Goal: Task Accomplishment & Management: Manage account settings

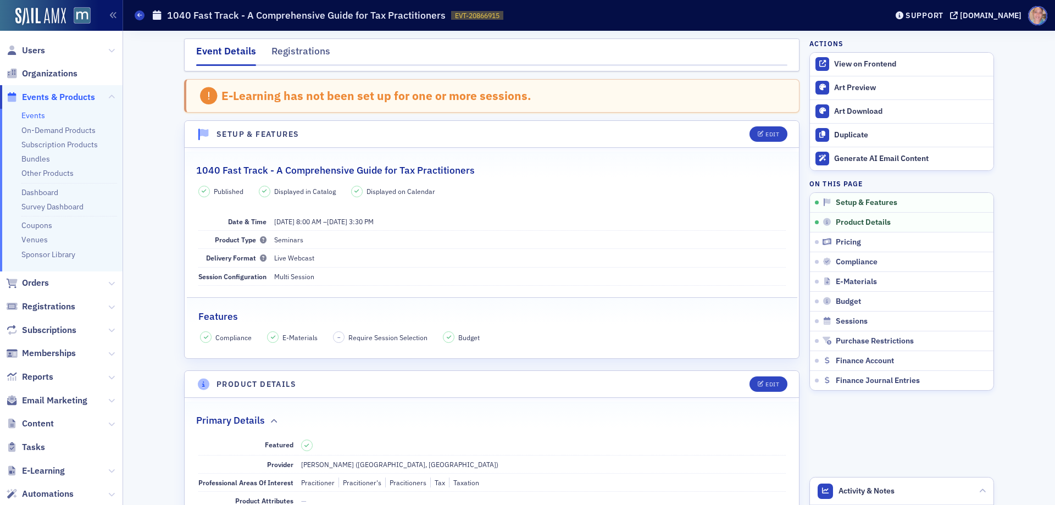
scroll to position [307, 0]
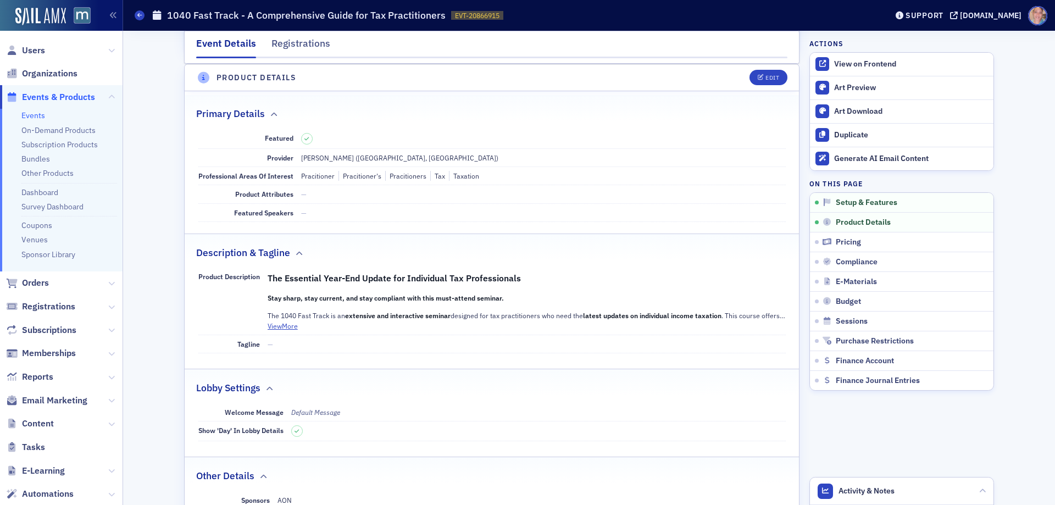
click at [29, 119] on link "Events" at bounding box center [33, 115] width 24 height 10
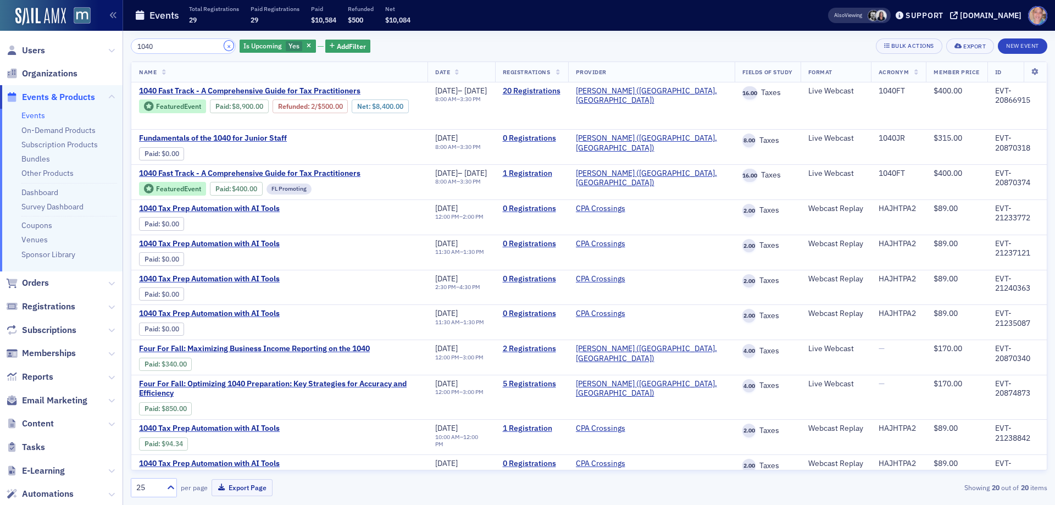
click at [224, 46] on button "×" at bounding box center [229, 46] width 10 height 10
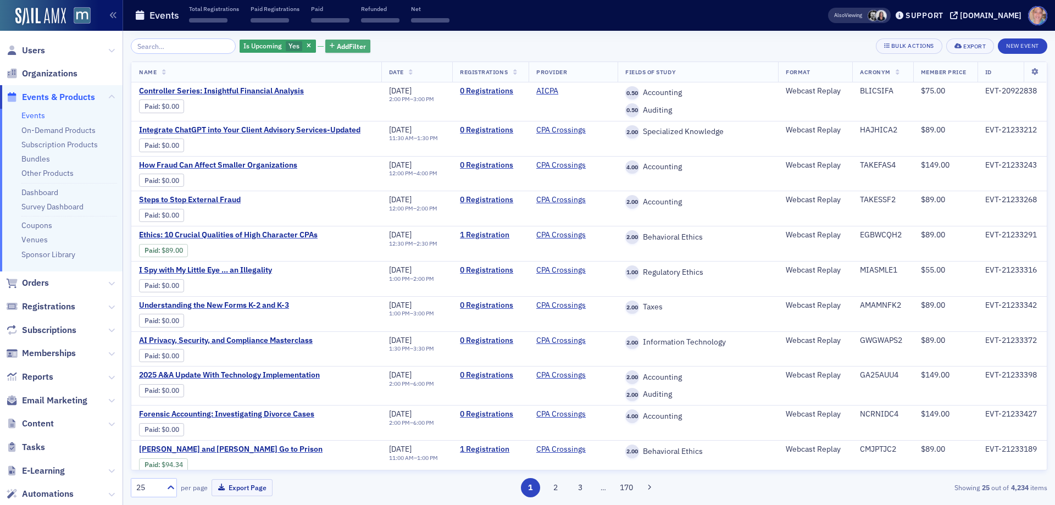
click at [337, 47] on span "Add Filter" at bounding box center [351, 46] width 29 height 10
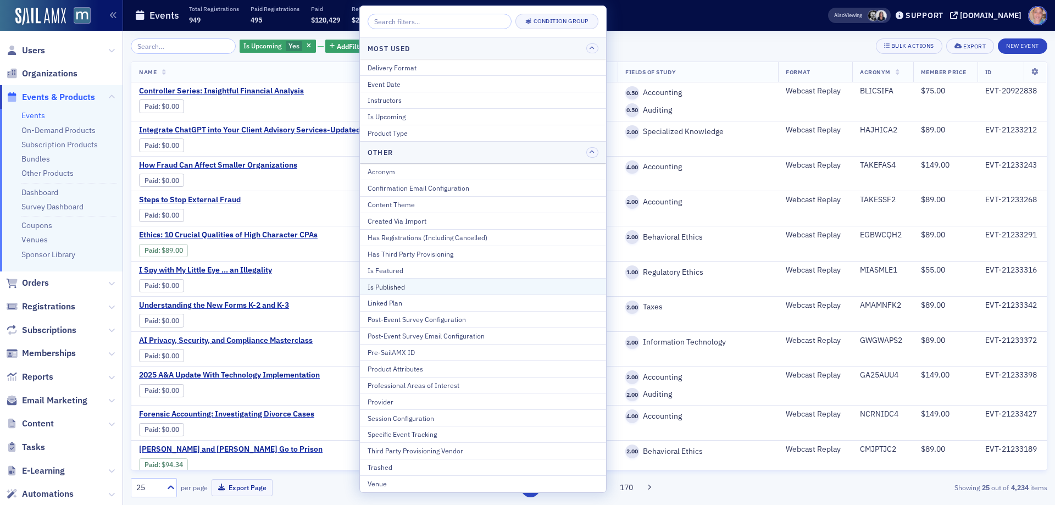
click at [414, 281] on button "Is Published" at bounding box center [483, 286] width 246 height 16
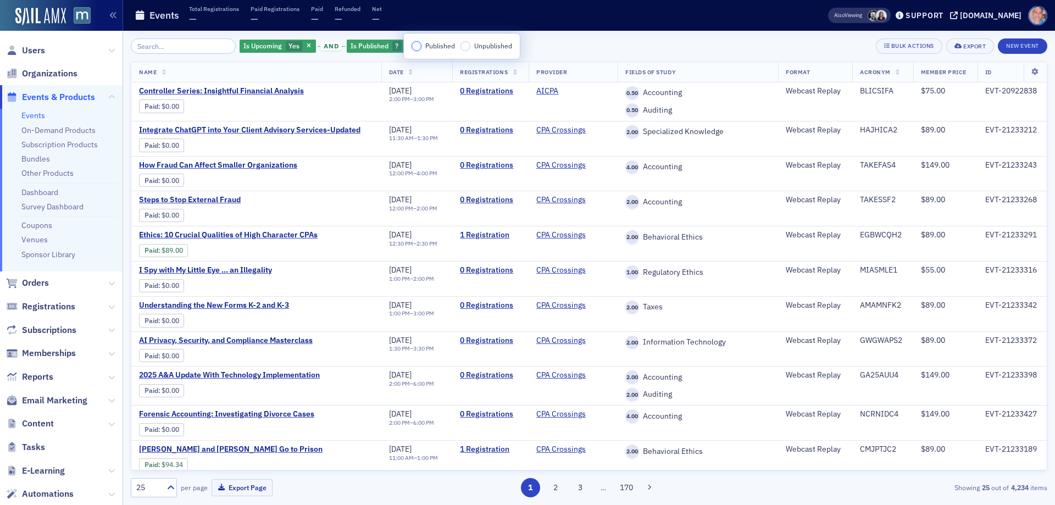
click at [414, 48] on input "Published" at bounding box center [417, 46] width 10 height 10
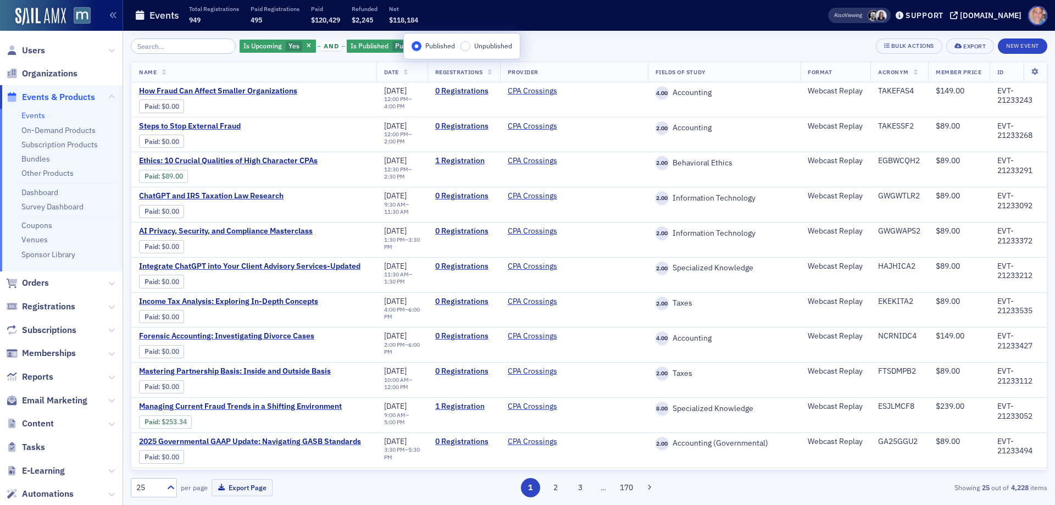
click at [625, 52] on div "Is Upcoming Yes and Is Published Published Add Filter Bulk Actions Export New E…" at bounding box center [589, 45] width 917 height 15
drag, startPoint x: 455, startPoint y: 48, endPoint x: 474, endPoint y: 48, distance: 18.7
click at [463, 48] on span "Add Filter" at bounding box center [477, 46] width 29 height 10
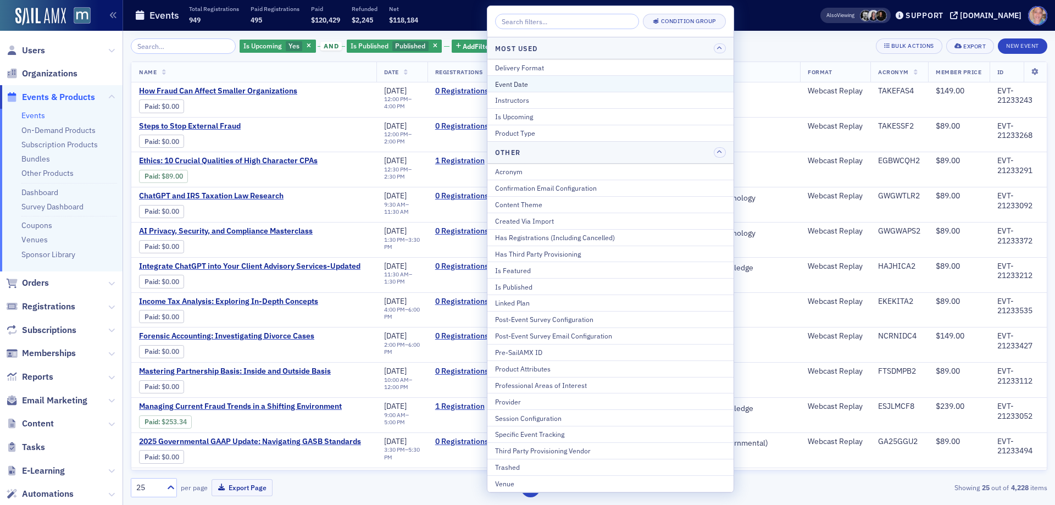
click at [544, 85] on div "Event Date" at bounding box center [610, 84] width 231 height 10
select select "8"
select select "2025"
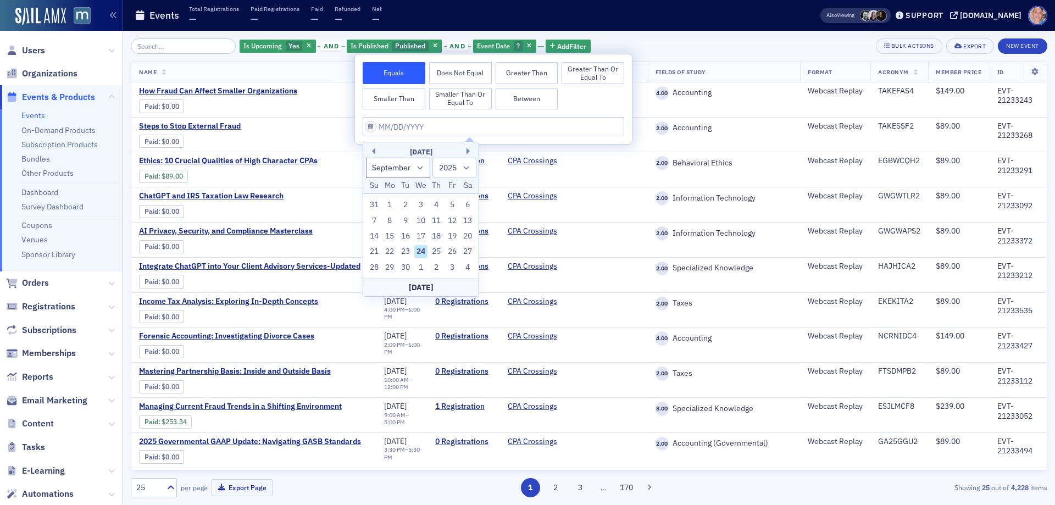
click at [420, 254] on div "24" at bounding box center [420, 251] width 13 height 13
type input "09/24/2025"
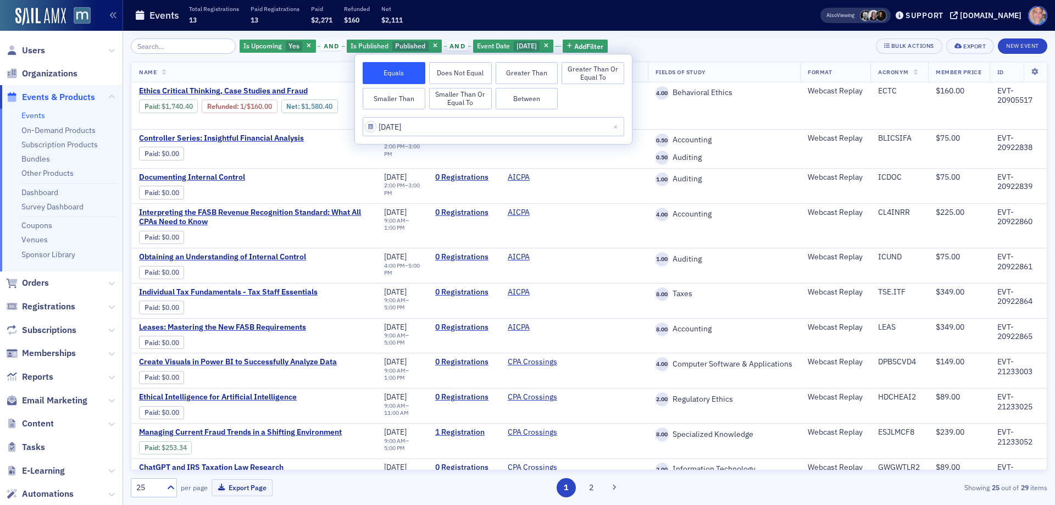
click at [655, 58] on div "Is Upcoming Yes and Is Published Published and Event Date 9/24/2025 Add Filter …" at bounding box center [589, 267] width 917 height 459
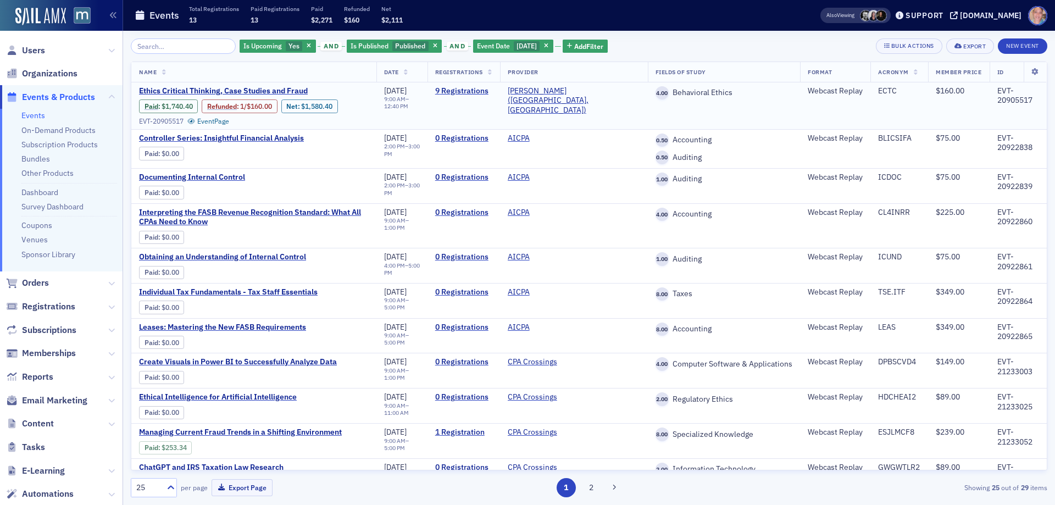
click at [1002, 102] on div "EVT-20905517" at bounding box center [1018, 95] width 42 height 19
click at [223, 122] on link "Event Page" at bounding box center [208, 121] width 42 height 8
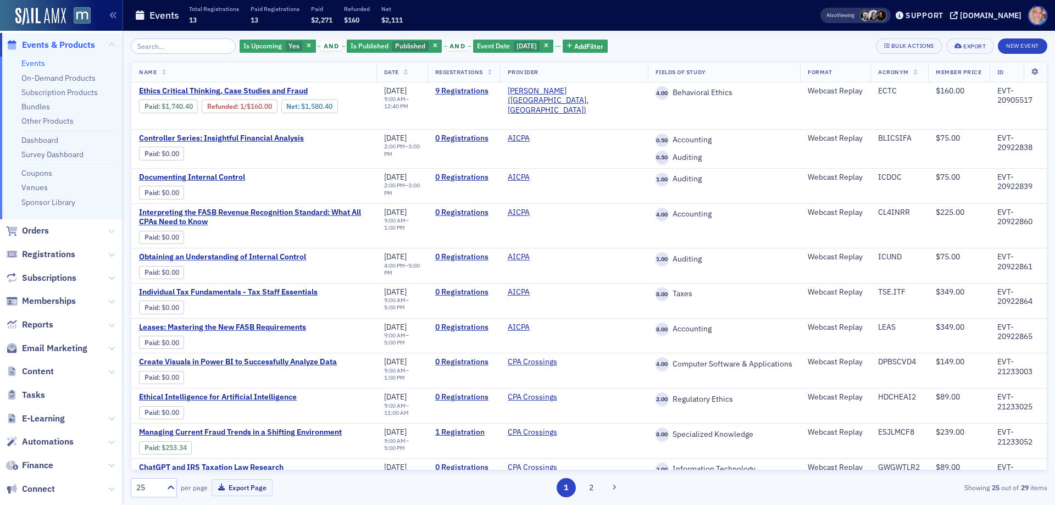
scroll to position [110, 0]
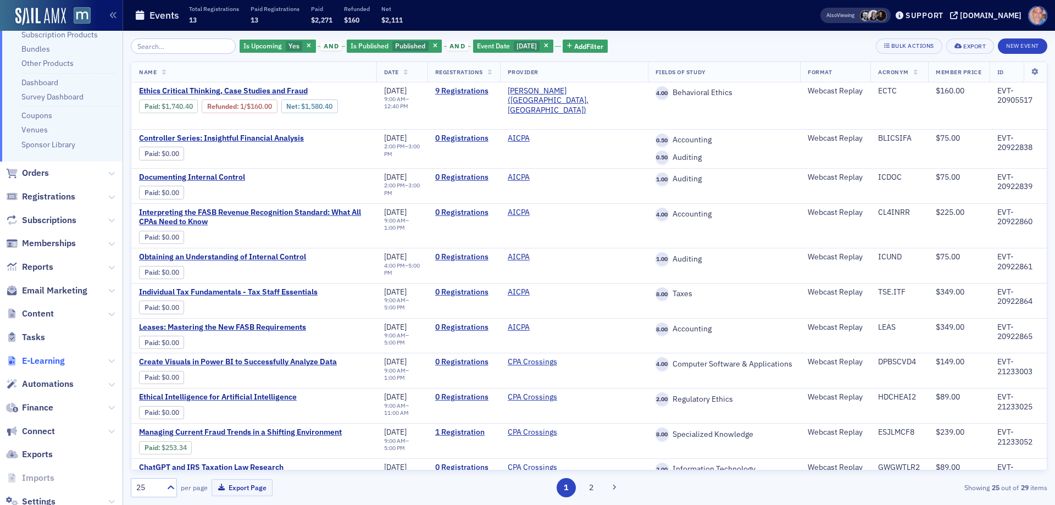
click at [50, 360] on span "E-Learning" at bounding box center [43, 361] width 43 height 12
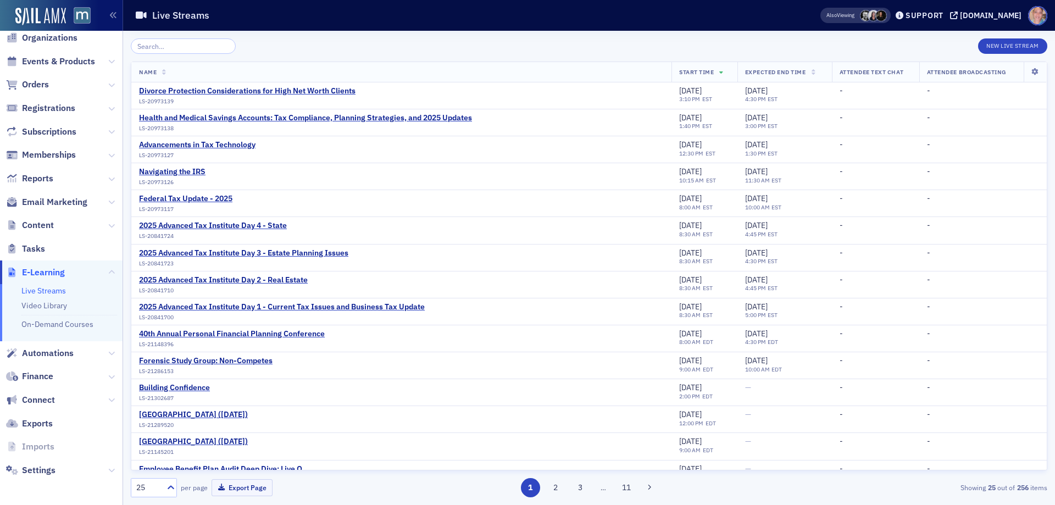
scroll to position [36, 0]
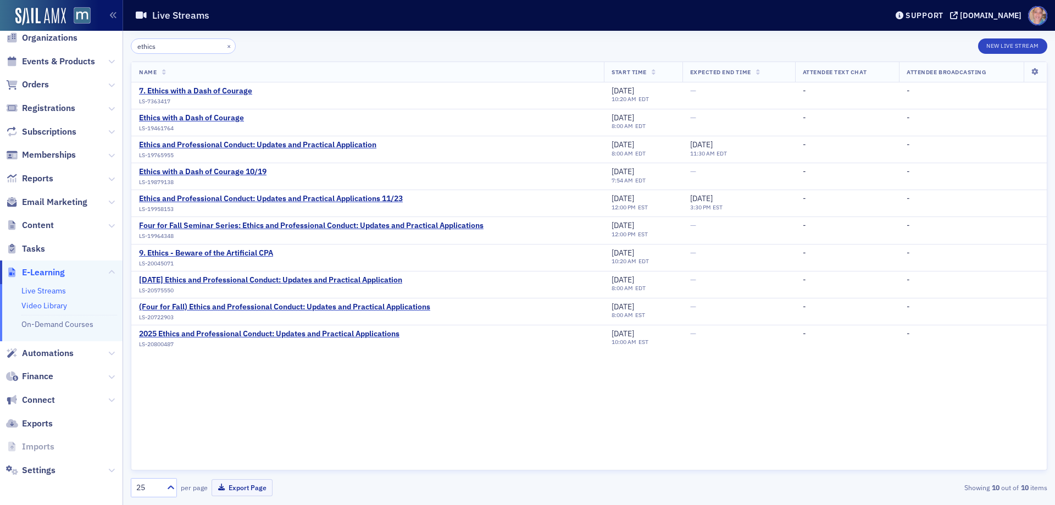
type input "ethics"
click at [51, 304] on link "Video Library" at bounding box center [44, 306] width 46 height 10
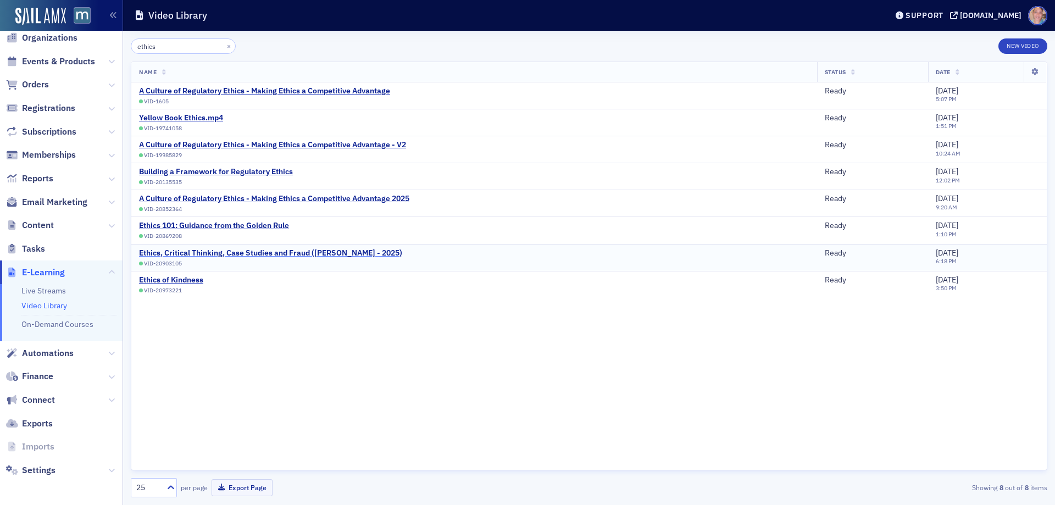
type input "ethics"
click at [194, 253] on div "Ethics, Critical Thinking, Case Studies and Fraud (F. Ryan - 2025)" at bounding box center [270, 253] width 263 height 10
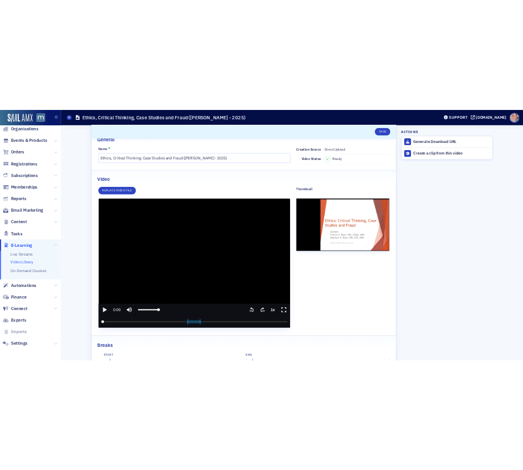
scroll to position [55, 0]
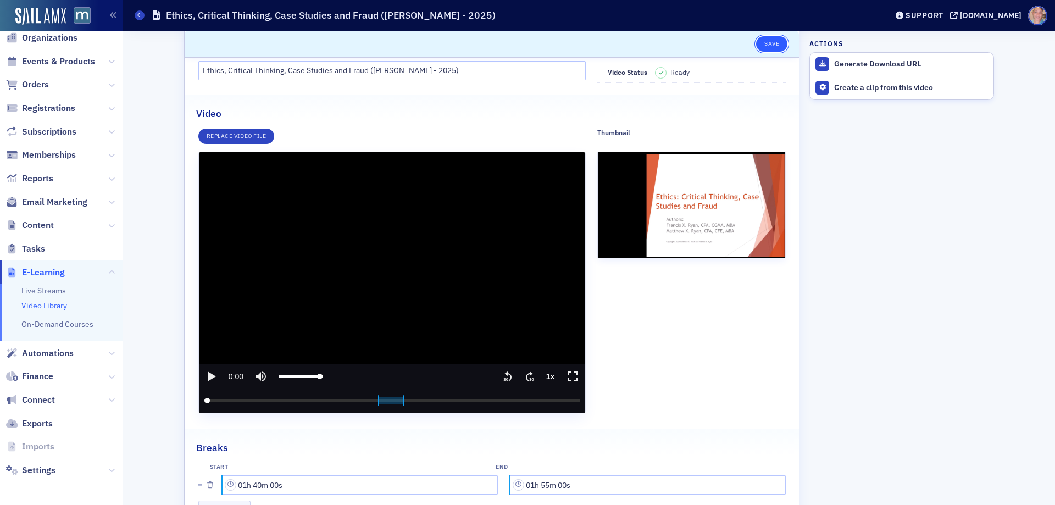
click at [773, 41] on button "Save" at bounding box center [771, 43] width 31 height 15
click at [760, 41] on button "Save" at bounding box center [771, 43] width 31 height 15
click at [766, 42] on button "Save" at bounding box center [771, 43] width 31 height 15
click at [241, 134] on button "Replace video file" at bounding box center [236, 136] width 76 height 15
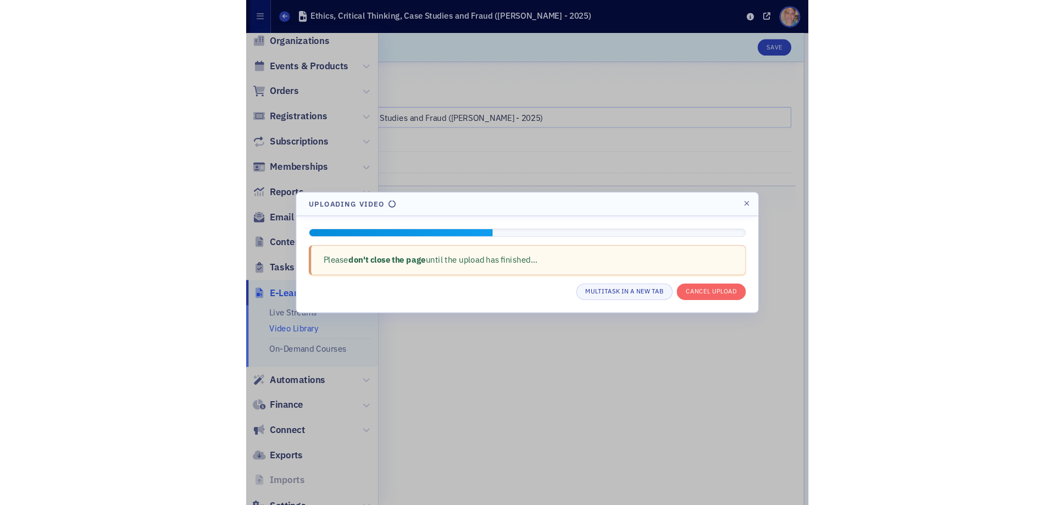
scroll to position [31, 0]
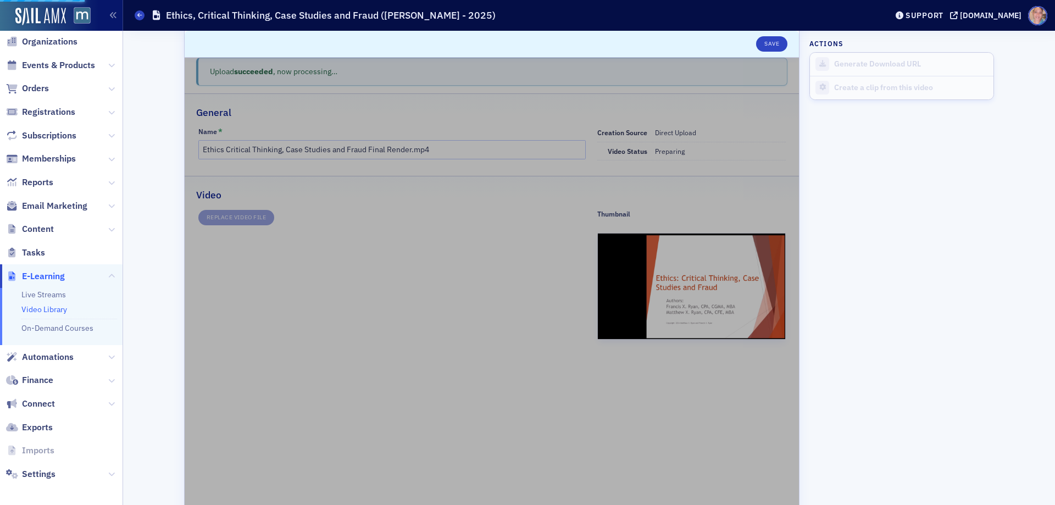
type input "Ethics, Critical Thinking, Case Studies and Fraud (F. Ryan - 2025)"
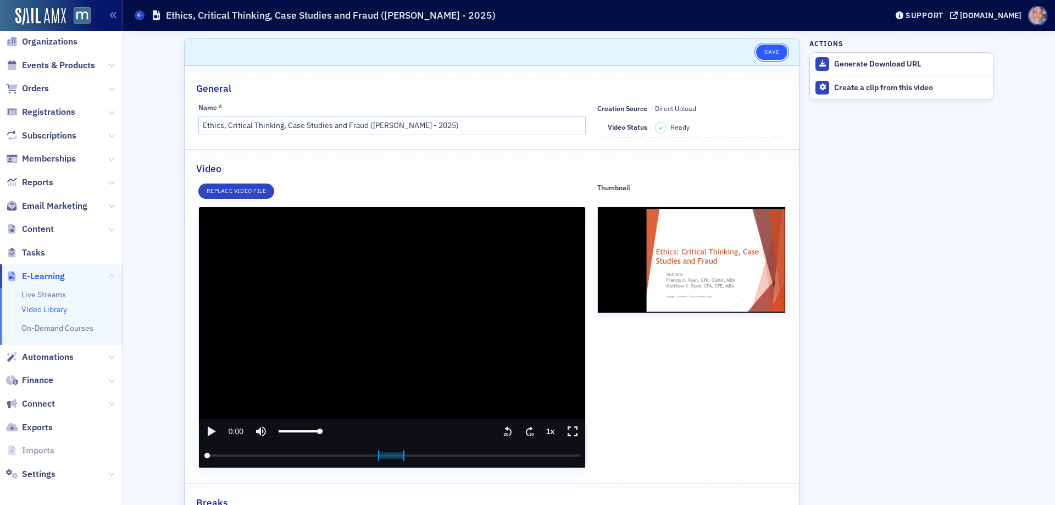
click at [769, 52] on button "Save" at bounding box center [771, 52] width 31 height 15
click at [762, 48] on button "Save" at bounding box center [771, 52] width 31 height 15
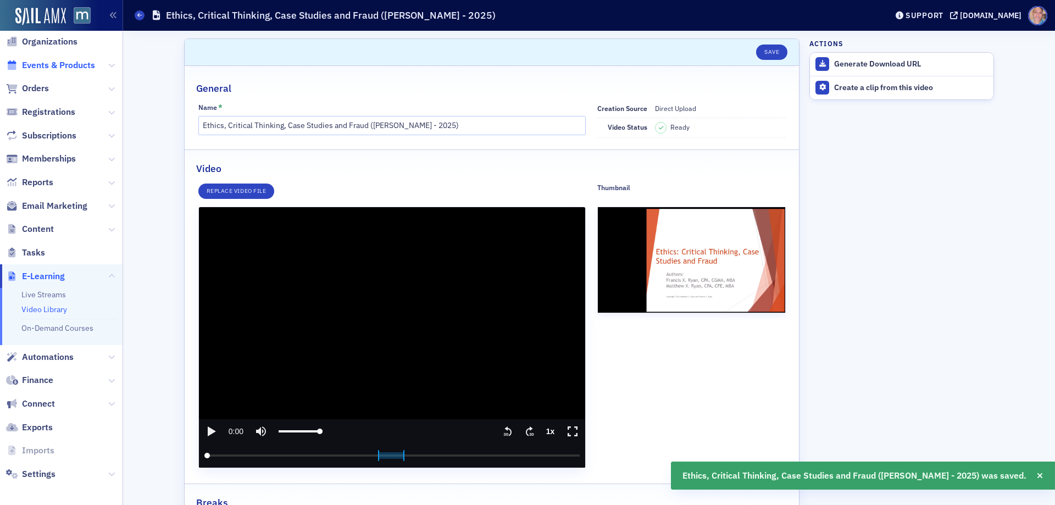
click at [57, 63] on span "Events & Products" at bounding box center [58, 65] width 73 height 12
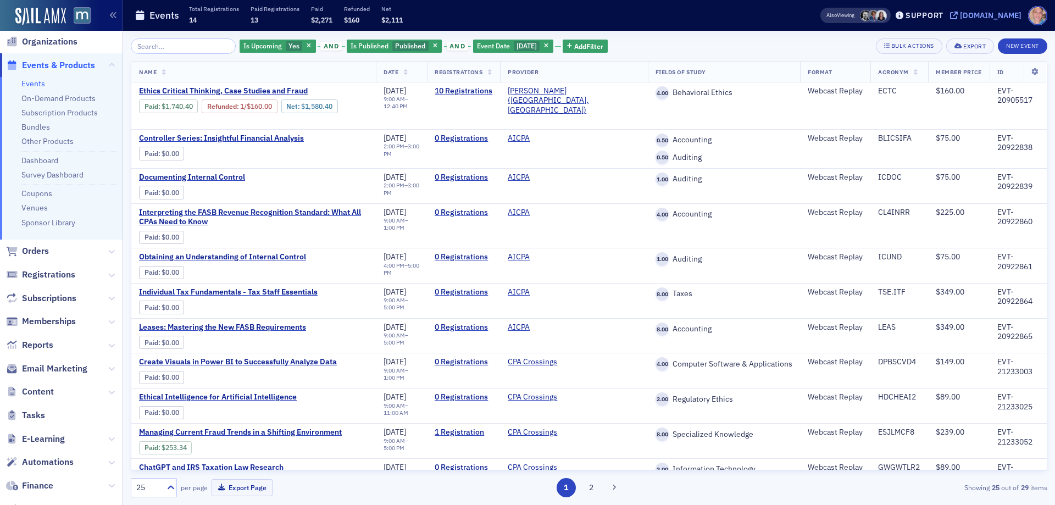
click at [993, 14] on div "[DOMAIN_NAME]" at bounding box center [991, 15] width 62 height 10
click at [186, 89] on span "Ethics Critical Thinking, Case Studies and Fraud" at bounding box center [231, 91] width 185 height 10
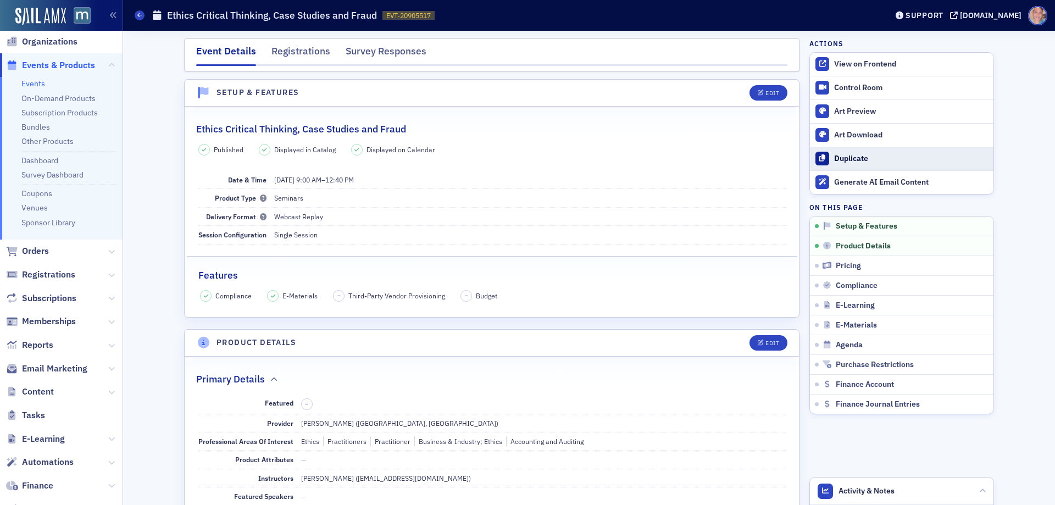
click at [856, 154] on div "Duplicate" at bounding box center [911, 159] width 154 height 10
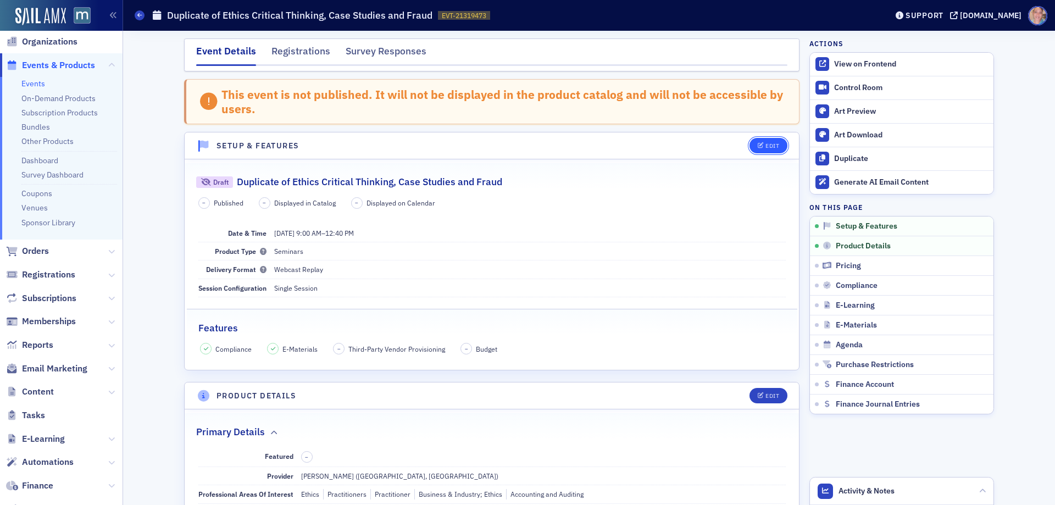
click at [765, 141] on button "Edit" at bounding box center [769, 145] width 38 height 15
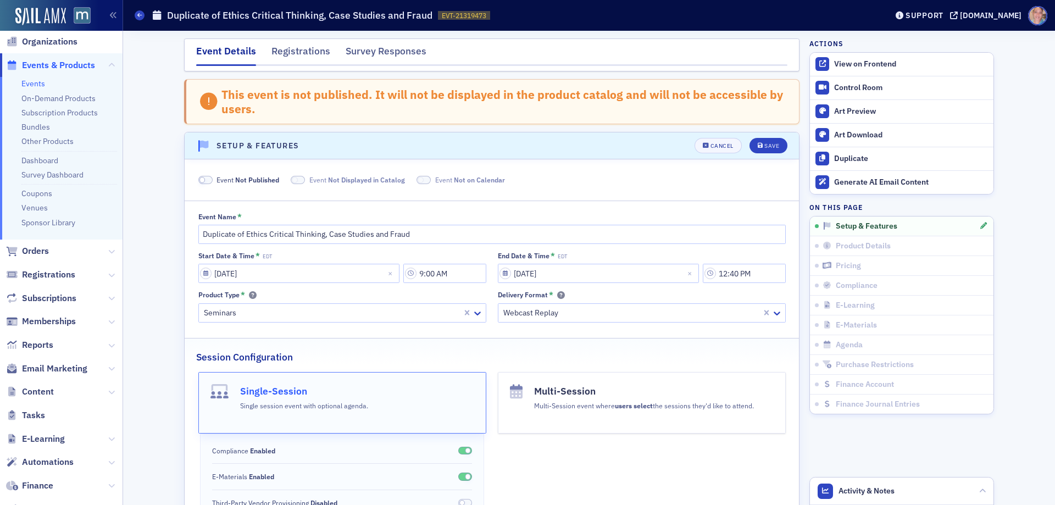
scroll to position [68, 0]
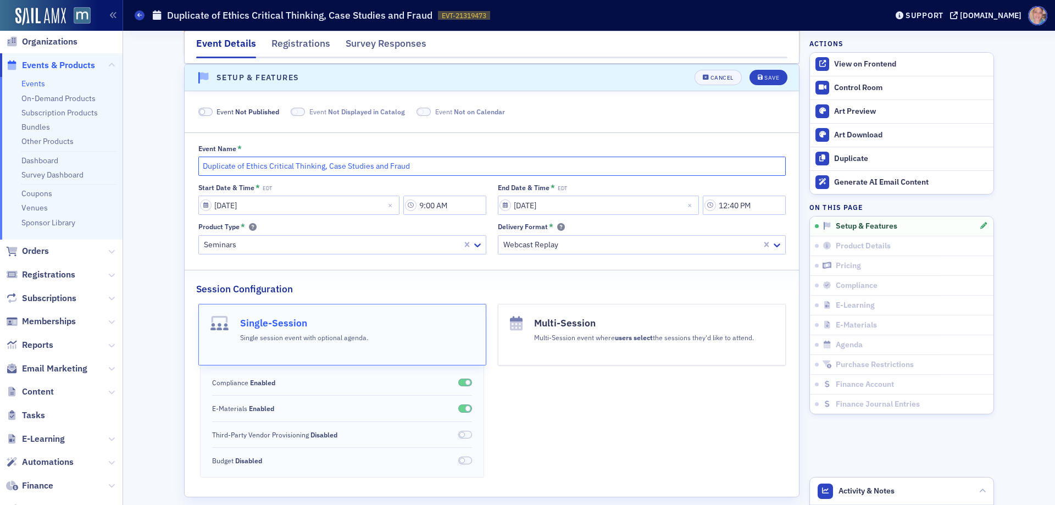
drag, startPoint x: 241, startPoint y: 163, endPoint x: 162, endPoint y: 162, distance: 79.7
type input "Ethics Critical Thinking, Case Studies and Fraud"
click at [433, 213] on input "9:00 AM" at bounding box center [444, 205] width 83 height 19
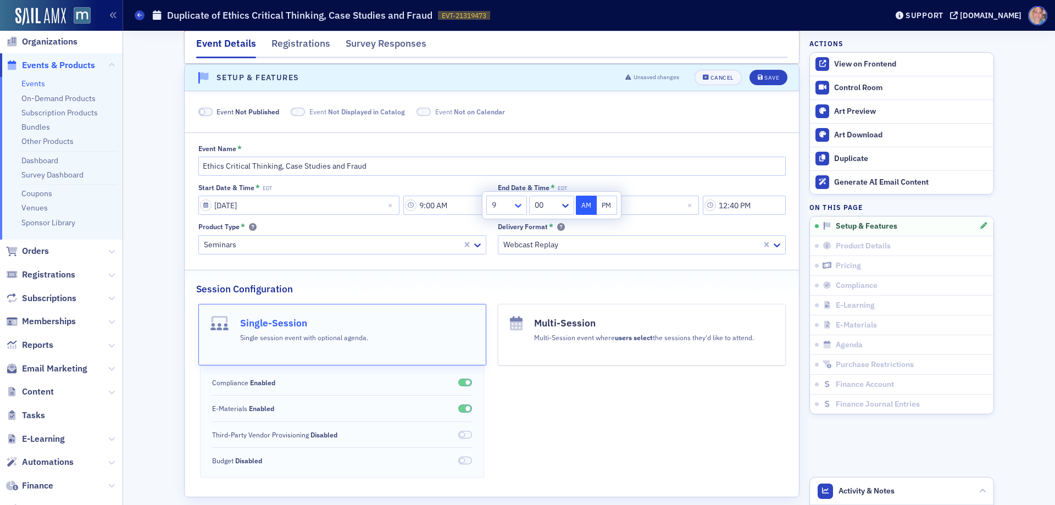
click at [519, 202] on icon at bounding box center [518, 205] width 11 height 11
drag, startPoint x: 506, startPoint y: 329, endPoint x: 541, endPoint y: 309, distance: 39.9
click at [505, 327] on div "10" at bounding box center [506, 329] width 26 height 12
type input "10:00 AM"
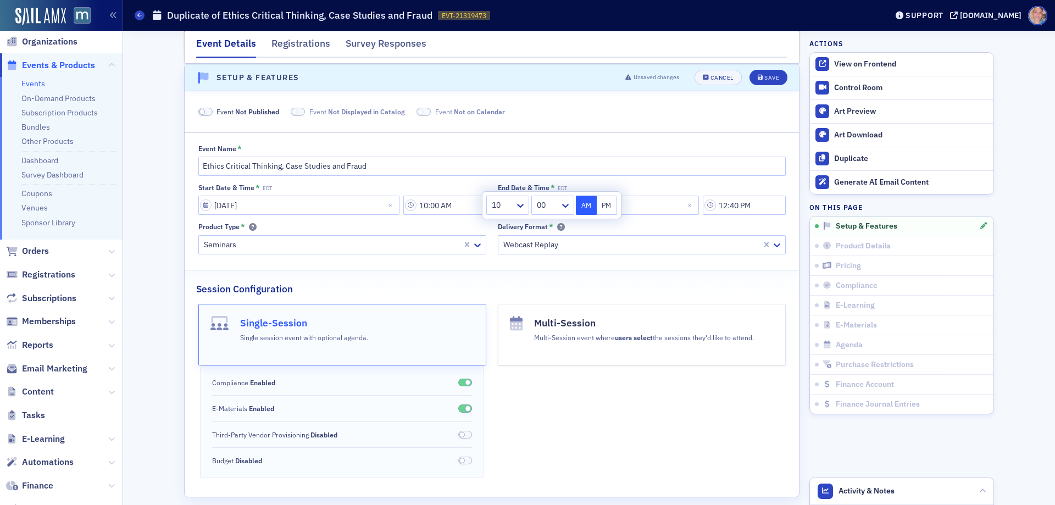
drag, startPoint x: 586, startPoint y: 209, endPoint x: 611, endPoint y: 209, distance: 24.7
click at [586, 209] on button "AM" at bounding box center [586, 205] width 21 height 19
click at [749, 201] on input "12:40 PM" at bounding box center [744, 205] width 83 height 19
click at [614, 201] on div "12" at bounding box center [592, 205] width 43 height 19
click at [585, 227] on div "1" at bounding box center [592, 230] width 29 height 12
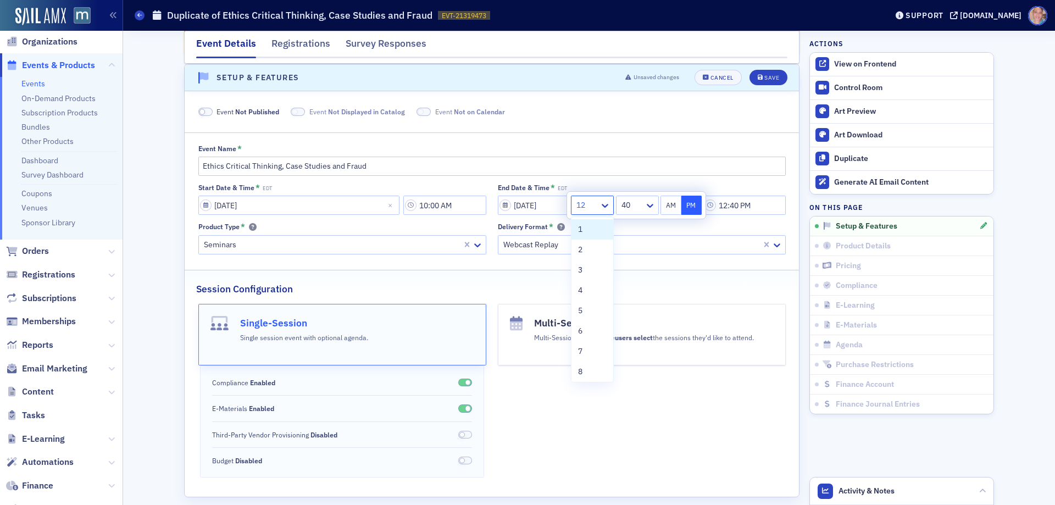
type input "1:40 PM"
click at [758, 77] on icon "submit" at bounding box center [760, 78] width 5 height 6
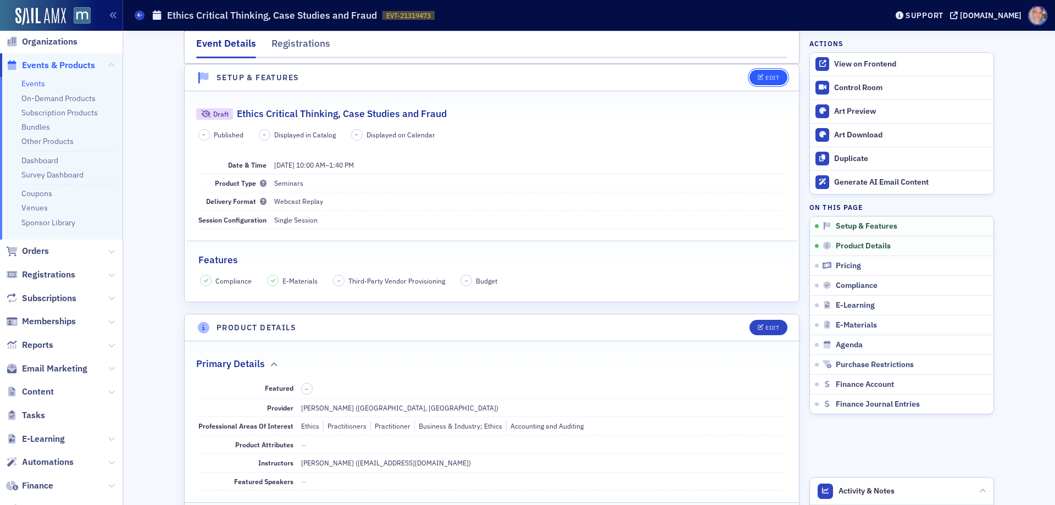
click at [758, 77] on icon "button" at bounding box center [761, 78] width 7 height 6
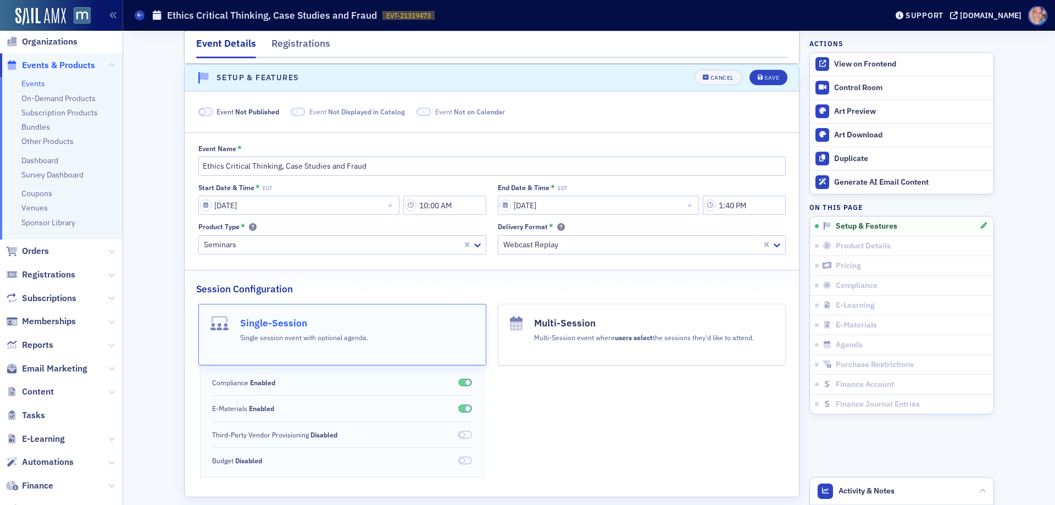
drag, startPoint x: 204, startPoint y: 115, endPoint x: 213, endPoint y: 112, distance: 9.1
click at [205, 115] on span at bounding box center [205, 112] width 14 height 8
click at [768, 79] on div "Save" at bounding box center [771, 78] width 15 height 6
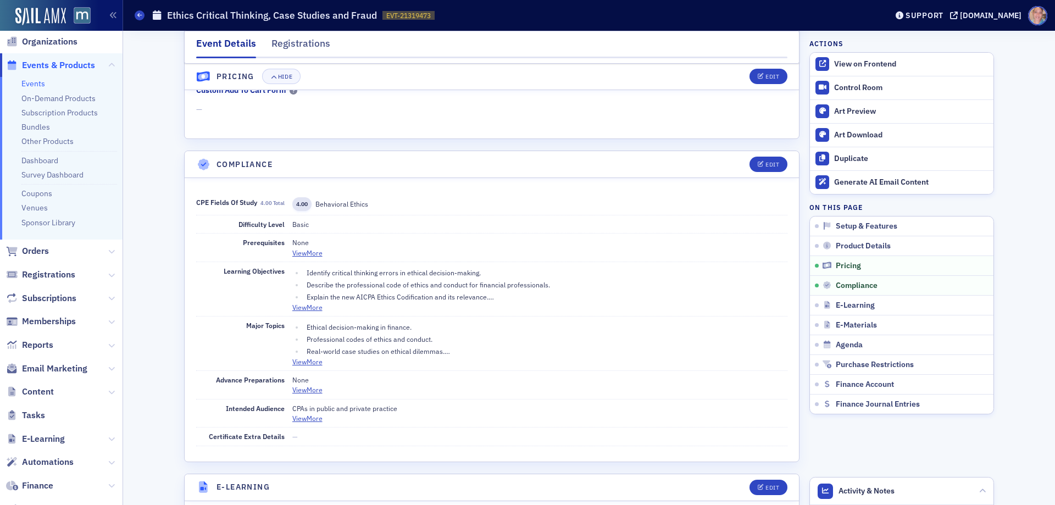
scroll to position [1224, 0]
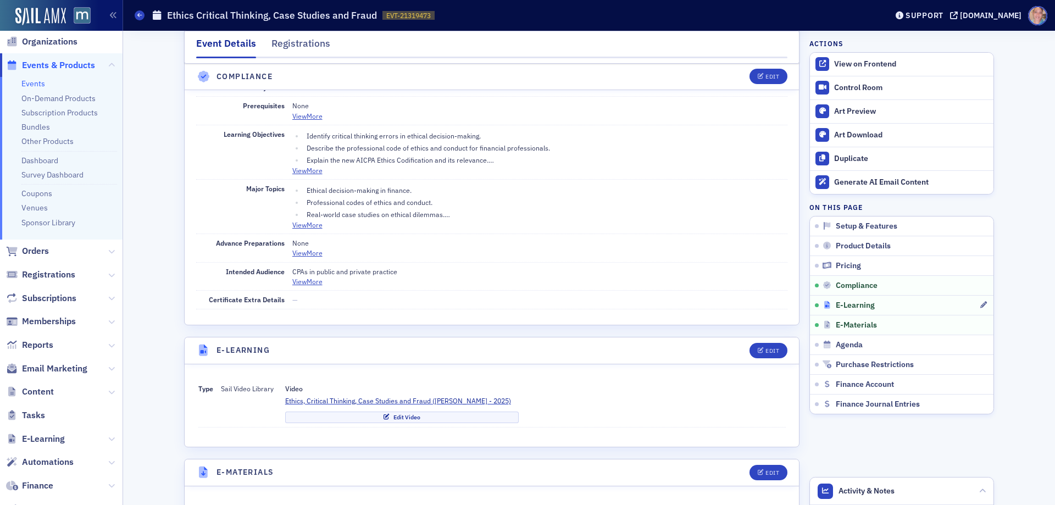
click at [916, 307] on div "E-Learning" at bounding box center [901, 306] width 157 height 10
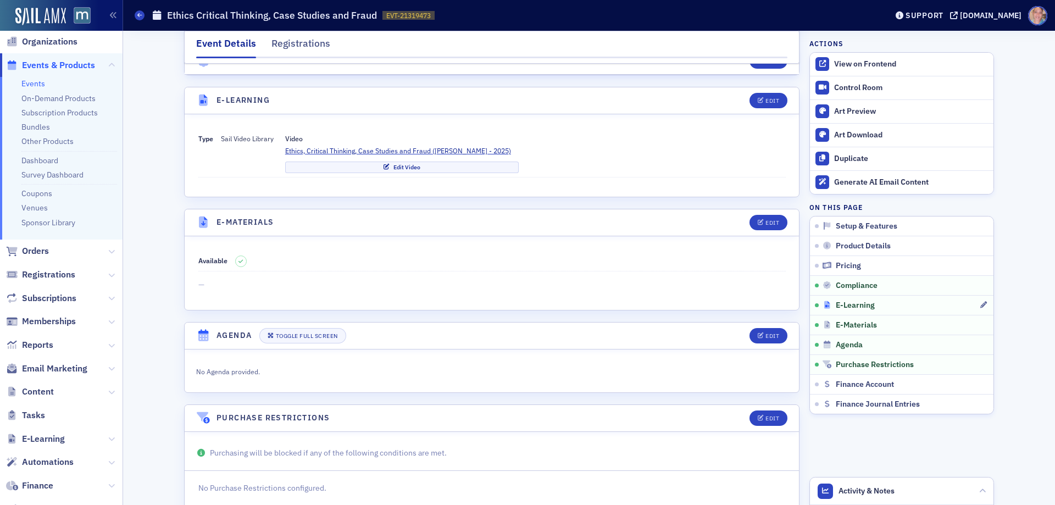
scroll to position [1498, 0]
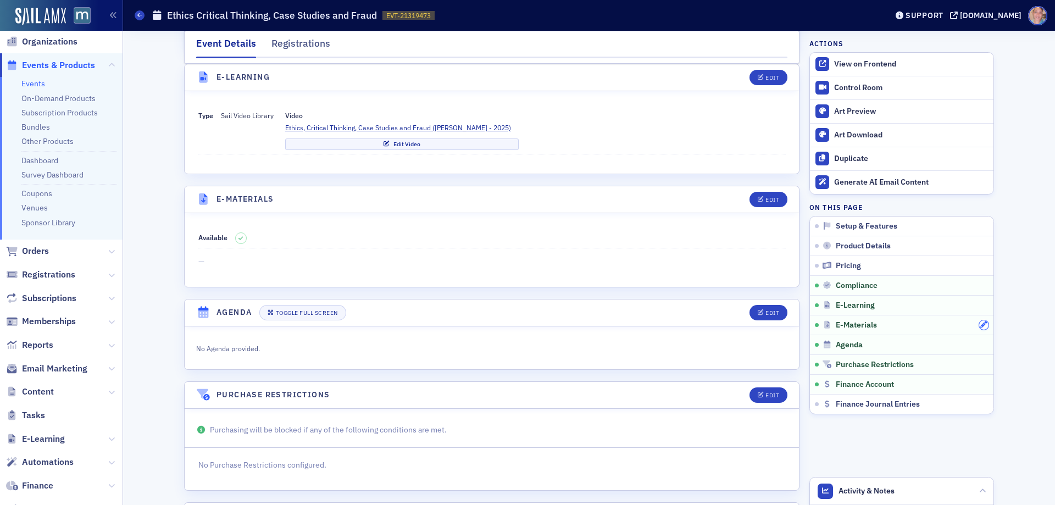
click at [980, 325] on icon "button" at bounding box center [983, 324] width 7 height 7
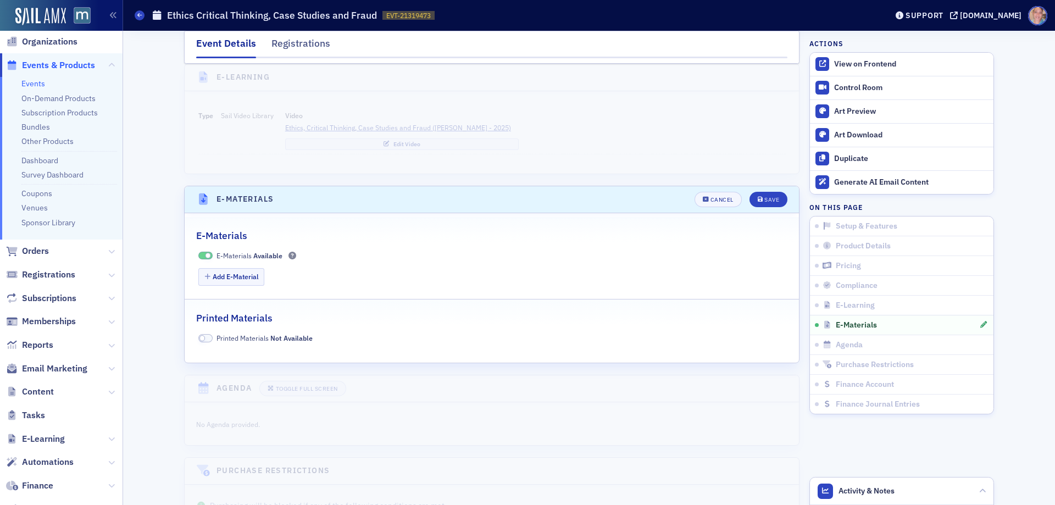
scroll to position [1620, 0]
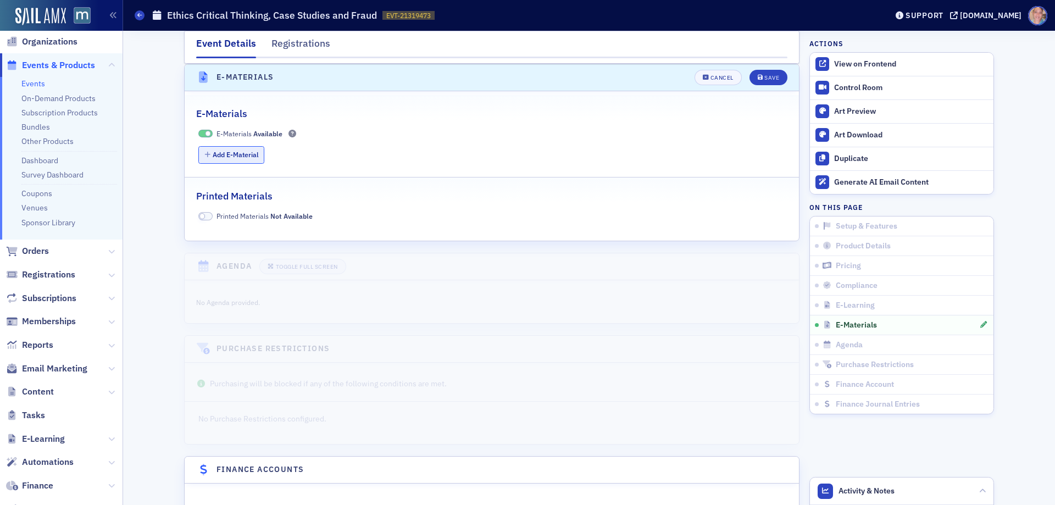
click at [243, 154] on button "Add E-Material" at bounding box center [231, 154] width 66 height 17
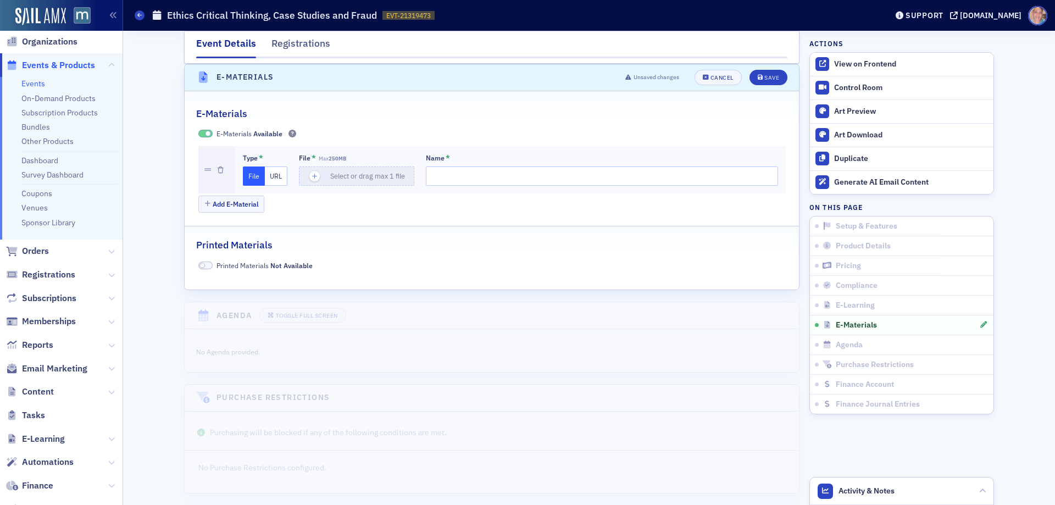
click at [272, 174] on button "URL" at bounding box center [276, 176] width 23 height 19
click at [329, 170] on input "url" at bounding box center [358, 176] width 119 height 19
paste input "https://drive.google.com/file/d/18DxN_YNQ2Xy4PUQDNnTe6YVD6P_ufHOp/view"
type input "https://drive.google.com/file/d/18DxN_YNQ2Xy4PUQDNnTe6YVD6P_ufHOp/view"
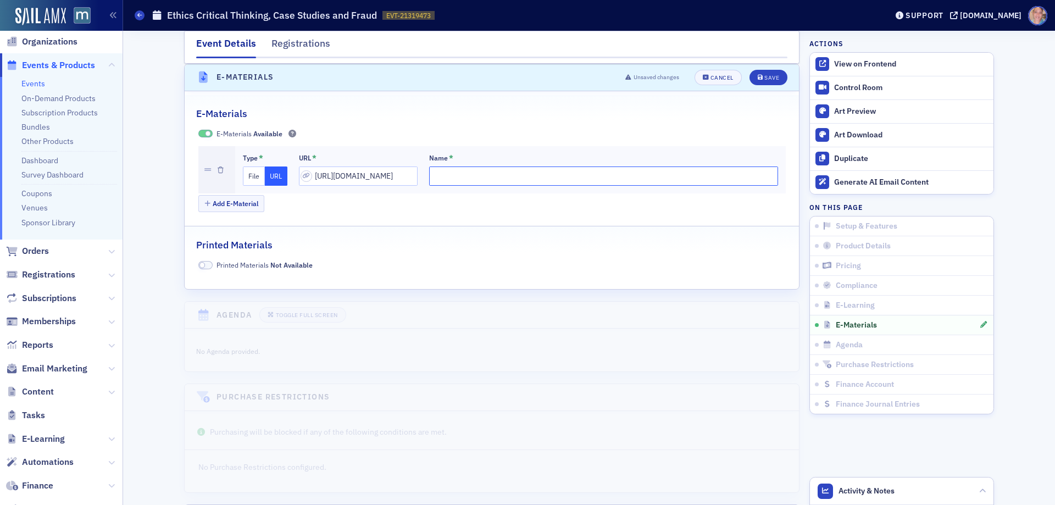
click at [474, 176] on input "Name *" at bounding box center [603, 176] width 349 height 19
click at [318, 19] on h1 "Ethics Critical Thinking, Case Studies and Fraud" at bounding box center [272, 15] width 210 height 13
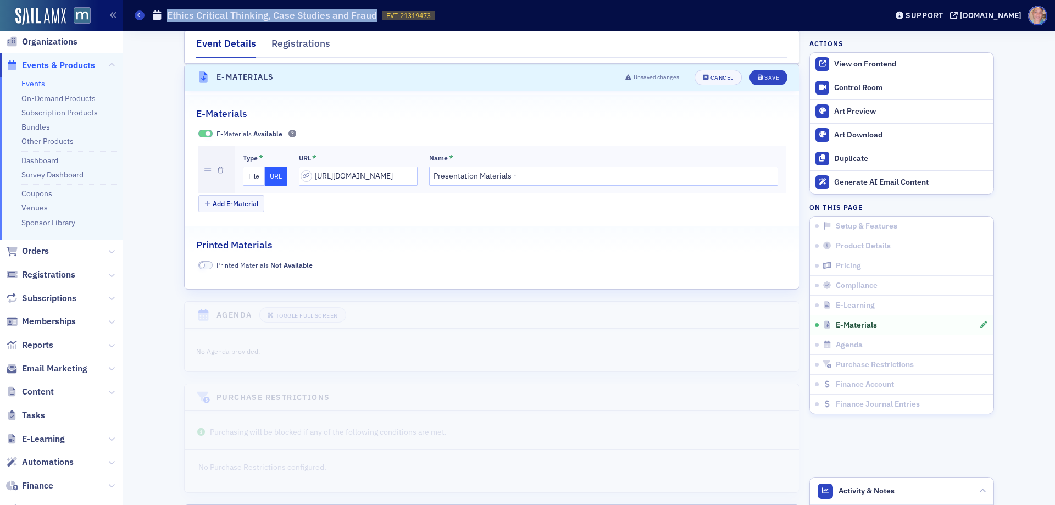
click at [318, 19] on h1 "Ethics Critical Thinking, Case Studies and Fraud" at bounding box center [272, 15] width 210 height 13
copy h1 "Ethics Critical Thinking, Case Studies and Fraud"
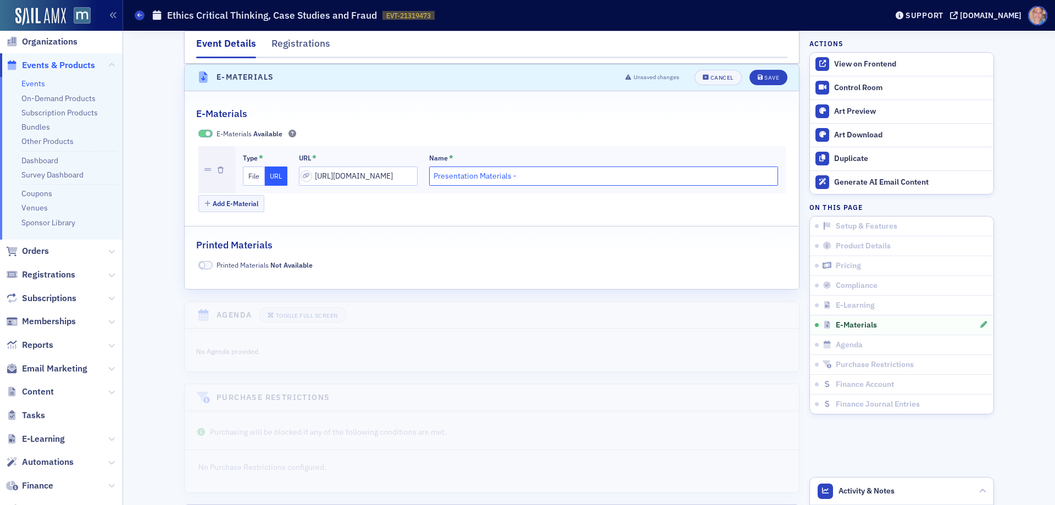
click at [502, 178] on input "Presentation Materials -" at bounding box center [603, 176] width 349 height 19
paste input "Ethics Critical Thinking, Case Studies and Fraud"
type input "Presentation Materials - Ethics Critical Thinking, Case Studies and Fraud"
click at [767, 71] on button "Save" at bounding box center [769, 77] width 38 height 15
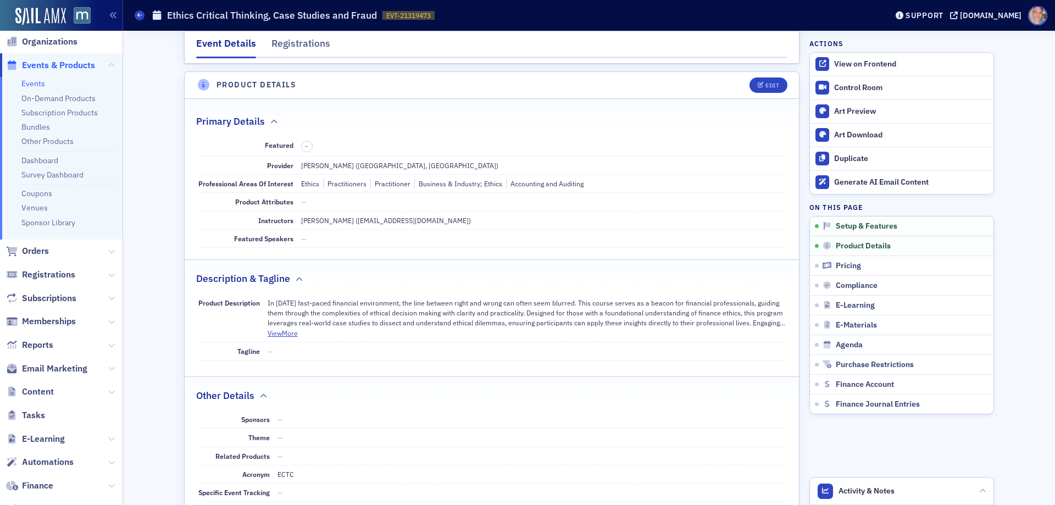
scroll to position [136, 0]
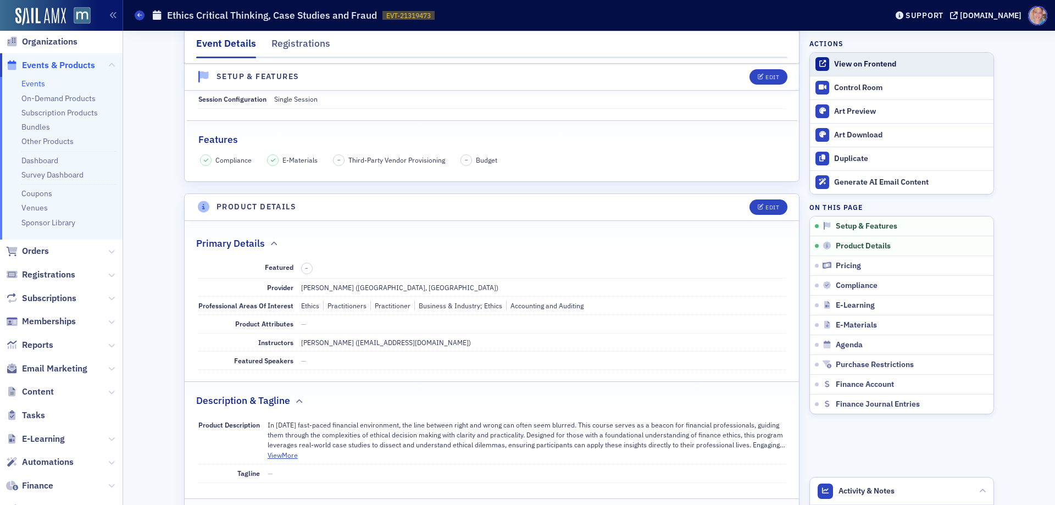
click at [861, 68] on div "View on Frontend" at bounding box center [911, 64] width 154 height 10
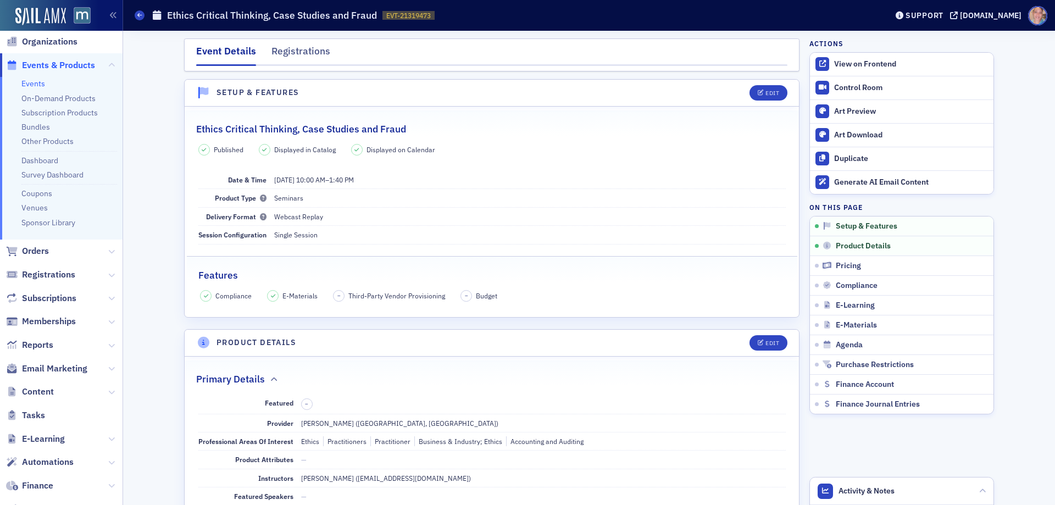
click at [42, 81] on link "Events" at bounding box center [33, 84] width 24 height 10
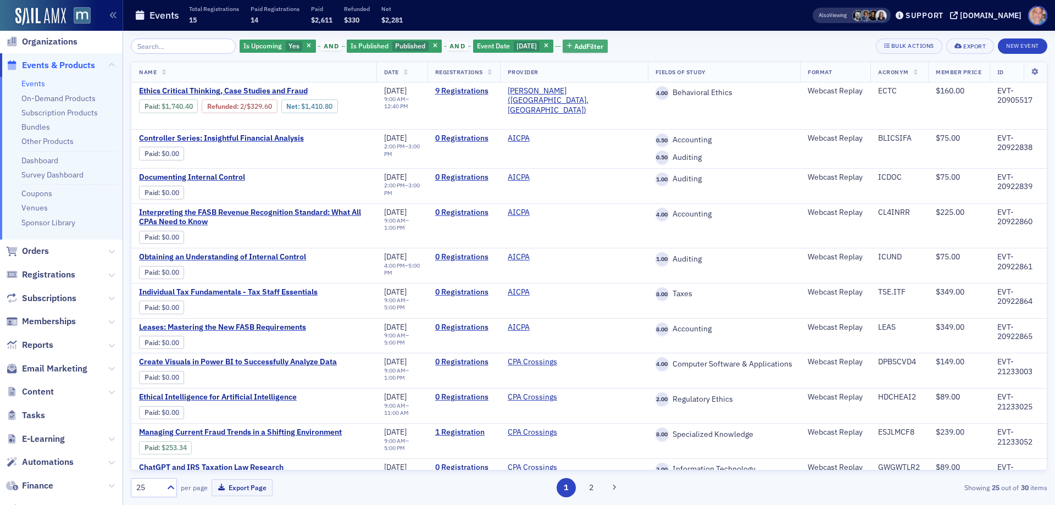
click at [547, 45] on icon "button" at bounding box center [546, 46] width 4 height 6
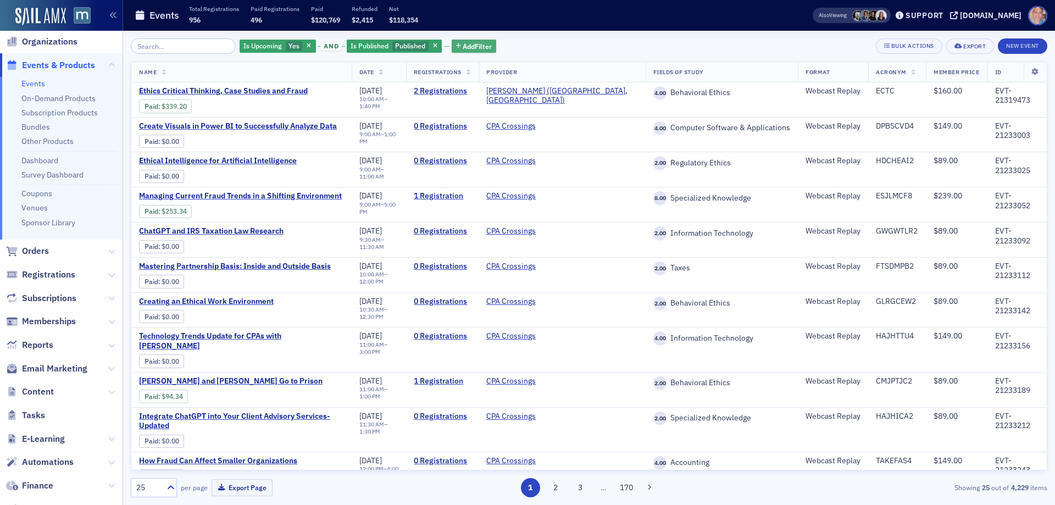
click at [463, 43] on span "Add Filter" at bounding box center [477, 46] width 29 height 10
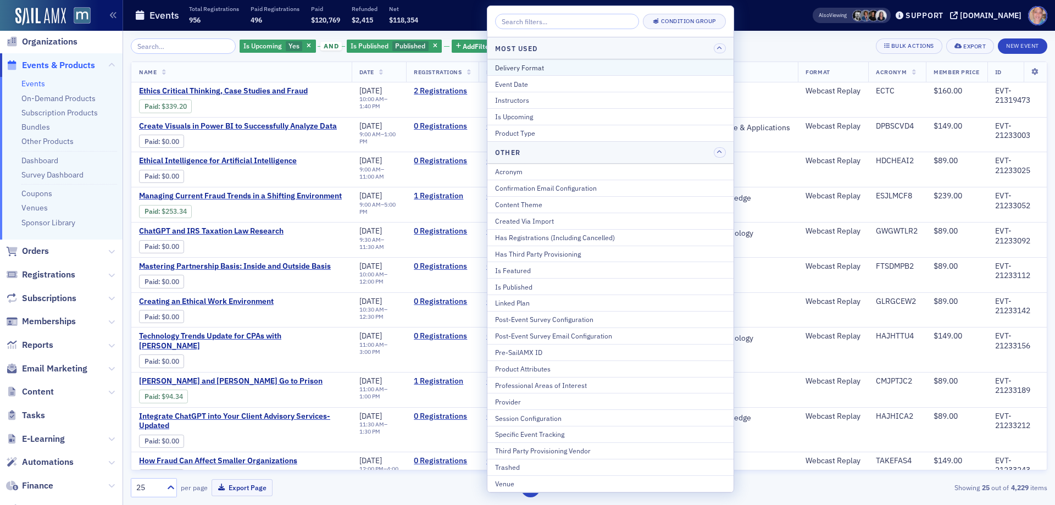
click at [528, 68] on div "Delivery Format" at bounding box center [610, 68] width 231 height 10
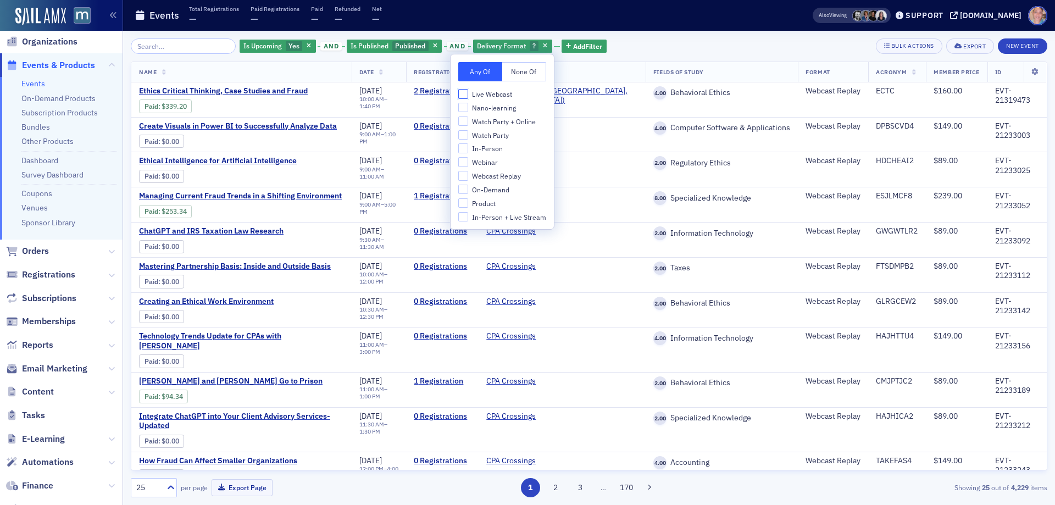
click at [465, 93] on input "Live Webcast" at bounding box center [463, 94] width 10 height 10
checkbox input "true"
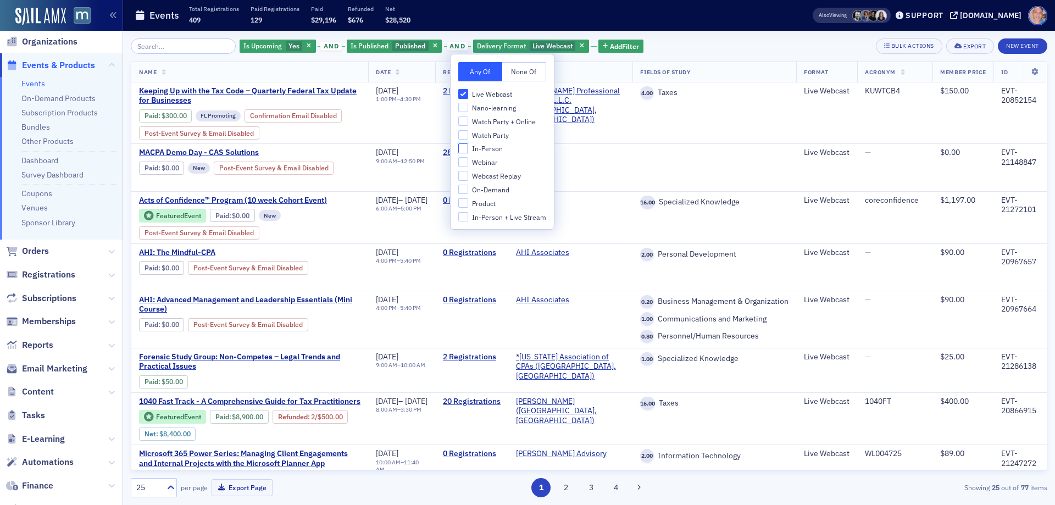
click at [463, 150] on input "In-Person" at bounding box center [463, 148] width 10 height 10
checkbox input "true"
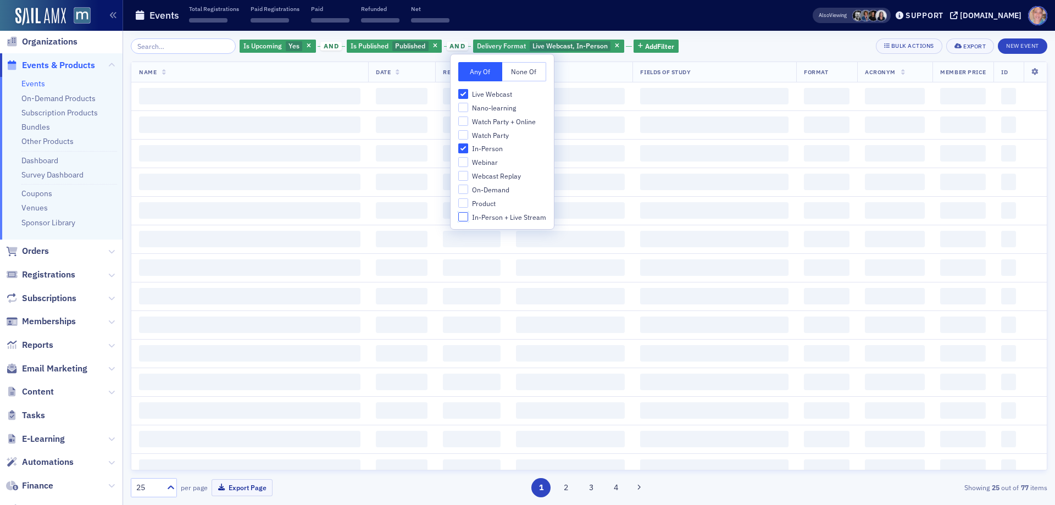
click at [463, 217] on input "In-Person + Live Stream" at bounding box center [463, 217] width 10 height 10
checkbox input "true"
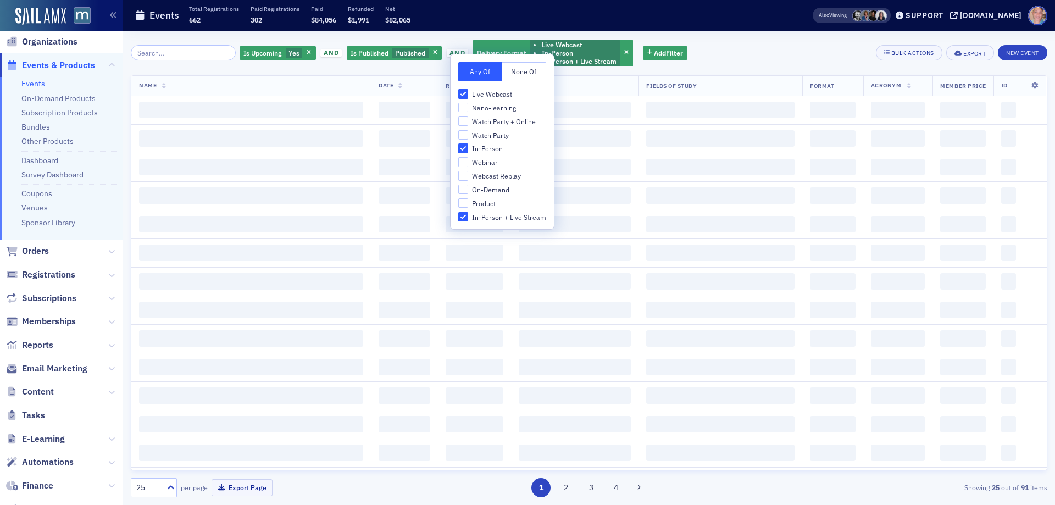
click at [700, 49] on div "Is Upcoming Yes and Is Published Published and Delivery Format Live Webcast In-…" at bounding box center [589, 52] width 917 height 29
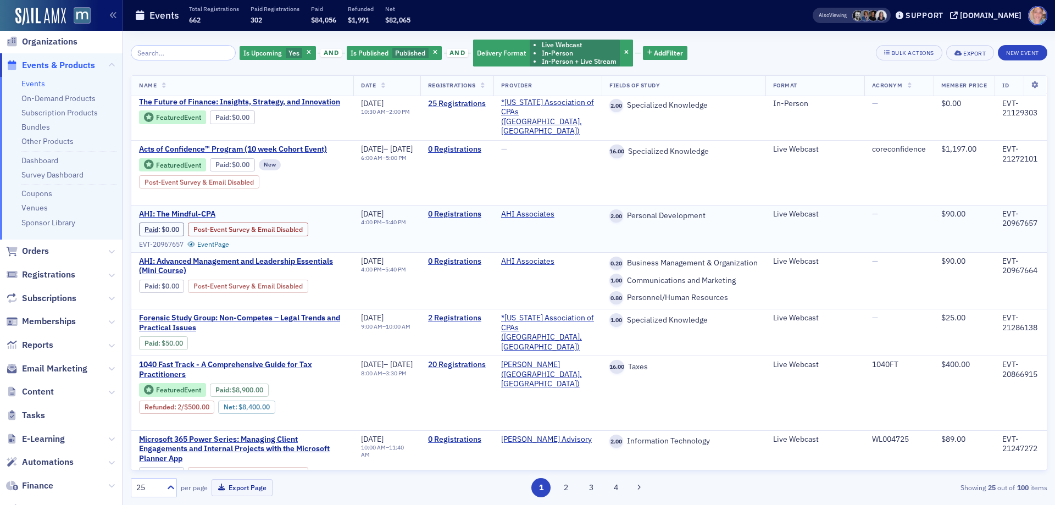
scroll to position [165, 0]
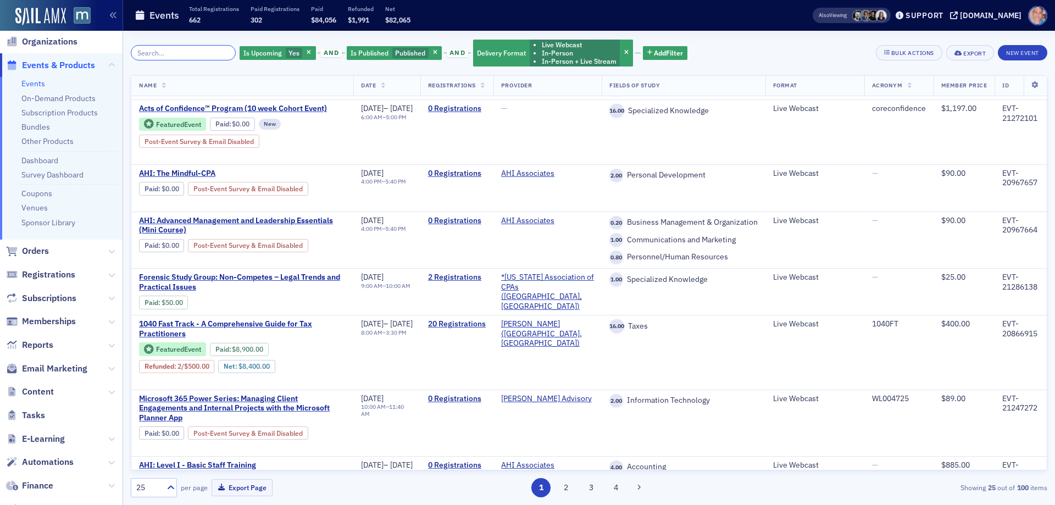
click at [168, 49] on input "search" at bounding box center [183, 52] width 105 height 15
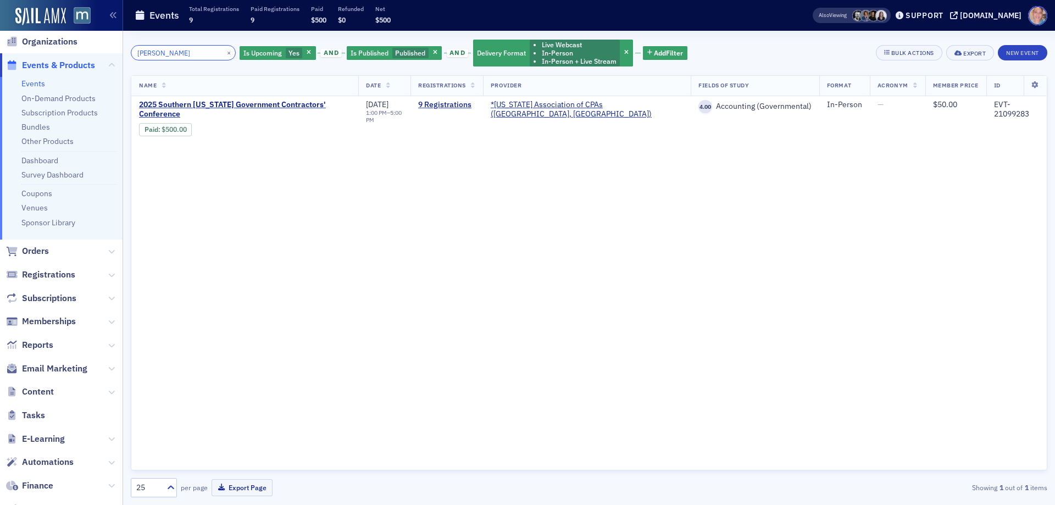
drag, startPoint x: 168, startPoint y: 51, endPoint x: 37, endPoint y: 59, distance: 131.1
click at [47, 54] on div "Users Organizations Events & Products Events On-Demand Products Subscription Pr…" at bounding box center [527, 252] width 1055 height 505
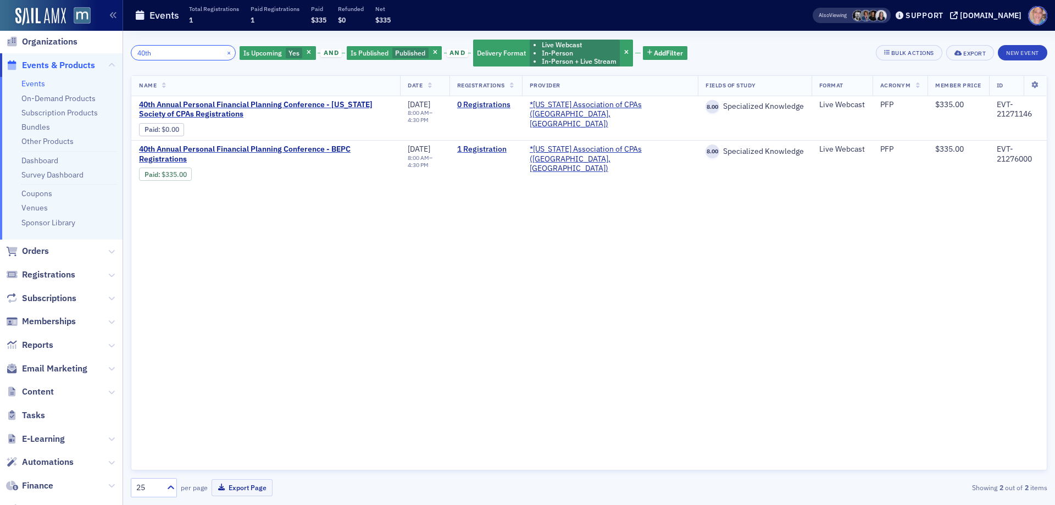
type input "40th"
click at [224, 53] on button "×" at bounding box center [229, 53] width 10 height 10
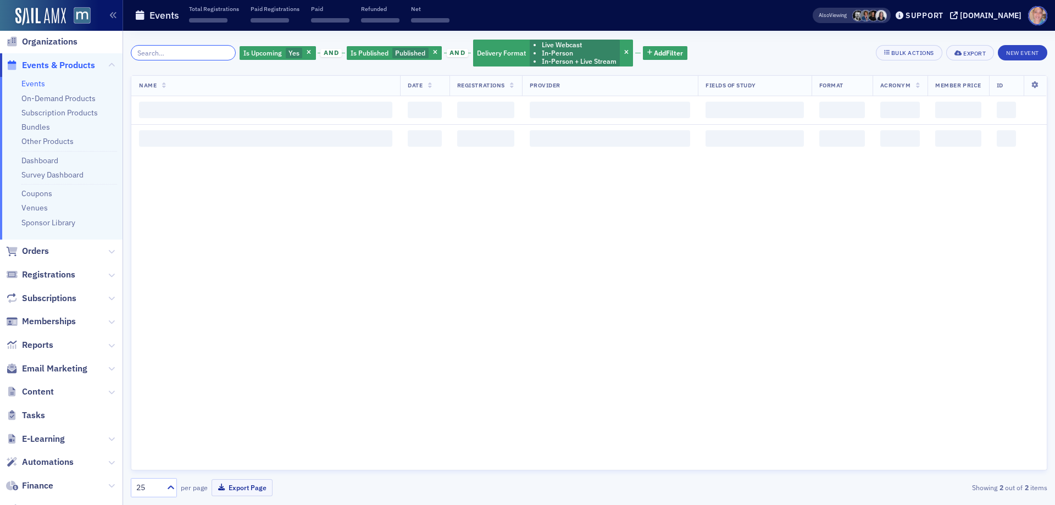
click at [186, 53] on input "search" at bounding box center [183, 52] width 105 height 15
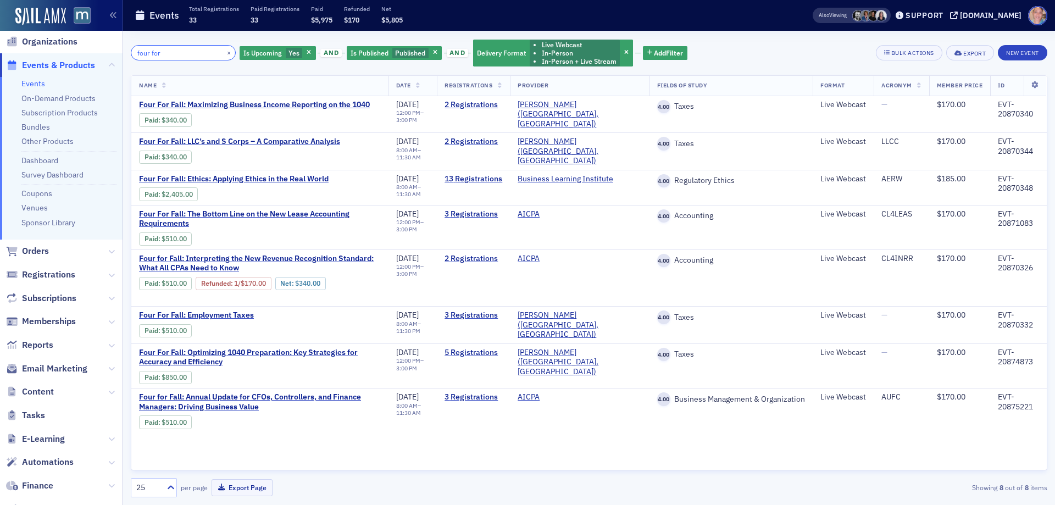
drag, startPoint x: 177, startPoint y: 53, endPoint x: 32, endPoint y: 64, distance: 145.0
click at [65, 54] on div "Users Organizations Events & Products Events On-Demand Products Subscription Pr…" at bounding box center [527, 252] width 1055 height 505
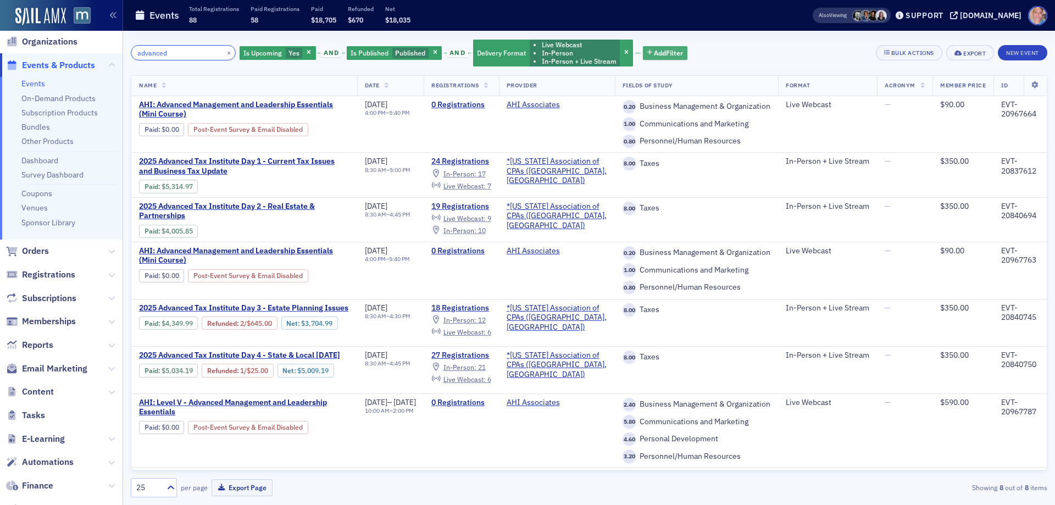
type input "advanced"
click at [660, 53] on span "Add Filter" at bounding box center [668, 53] width 29 height 10
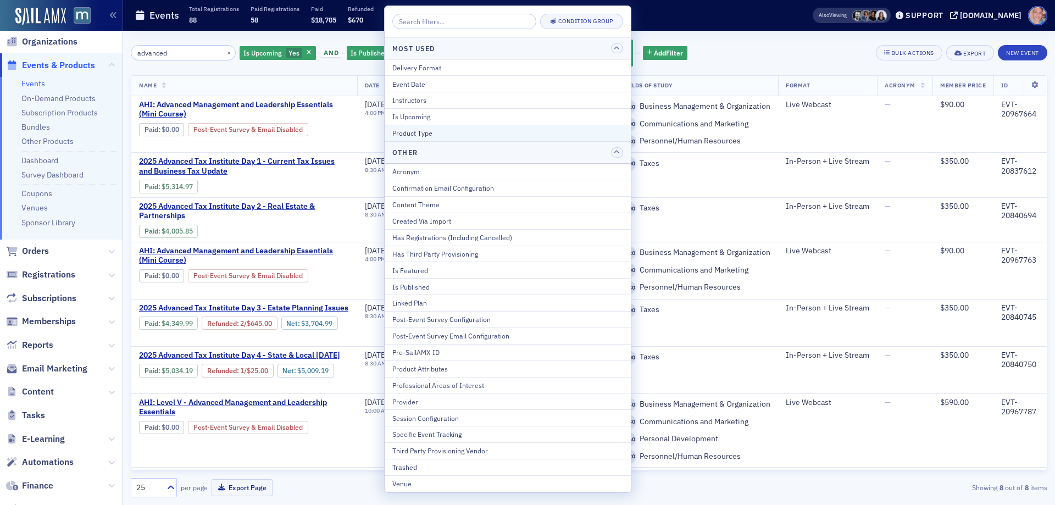
click at [450, 135] on div "Product Type" at bounding box center [507, 133] width 231 height 10
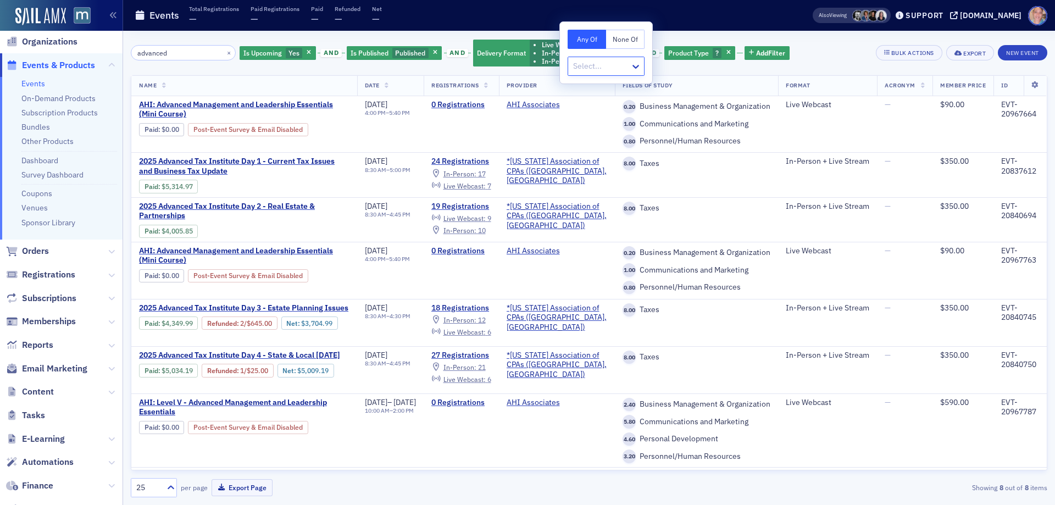
type input "c"
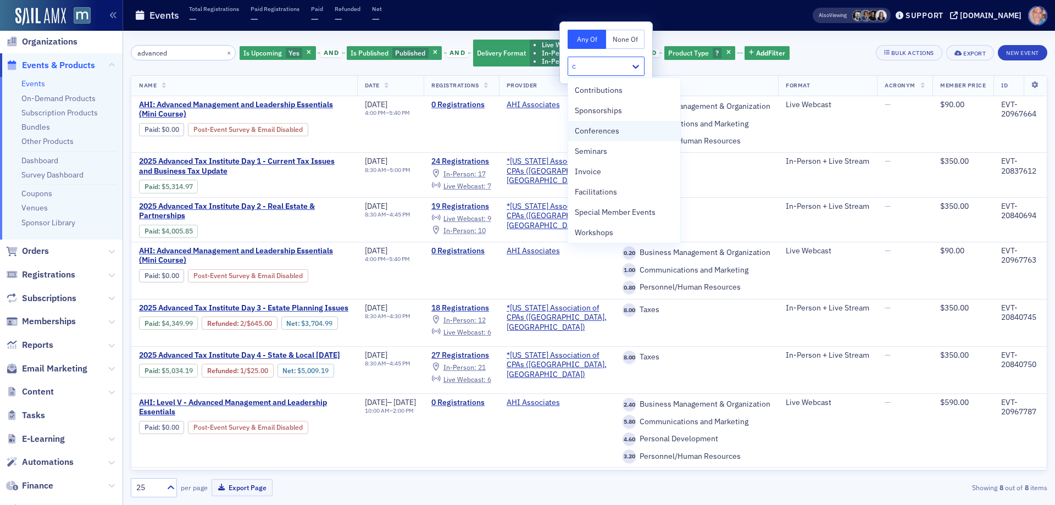
click at [602, 129] on span "Conferences" at bounding box center [597, 131] width 45 height 12
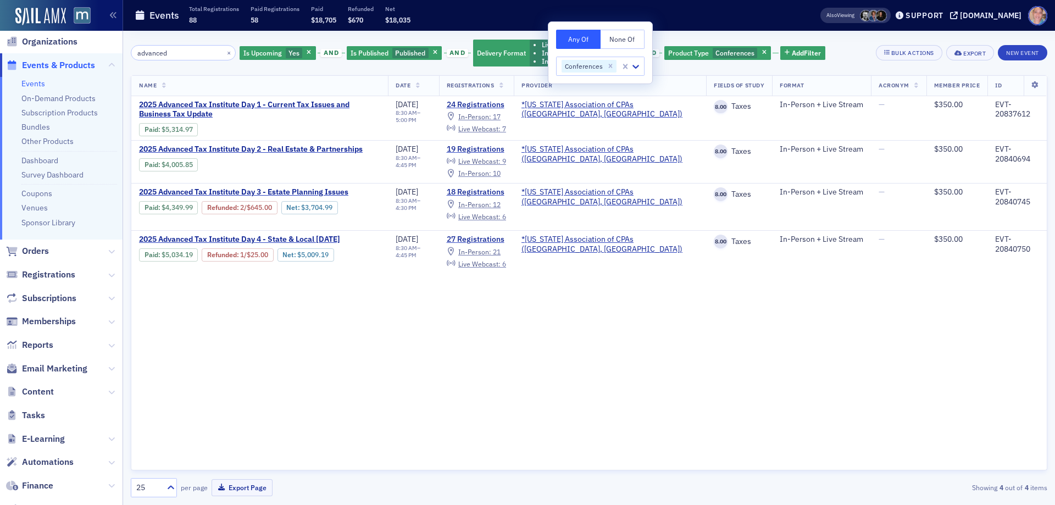
click at [751, 29] on div "Events Total Registrations 88 Paid Registrations 58 Paid $18,705 Refunded $670 …" at bounding box center [460, 15] width 651 height 29
drag, startPoint x: 189, startPoint y: 55, endPoint x: 105, endPoint y: 51, distance: 84.2
click at [105, 51] on div "Users Organizations Events & Products Events On-Demand Products Subscription Pr…" at bounding box center [527, 252] width 1055 height 505
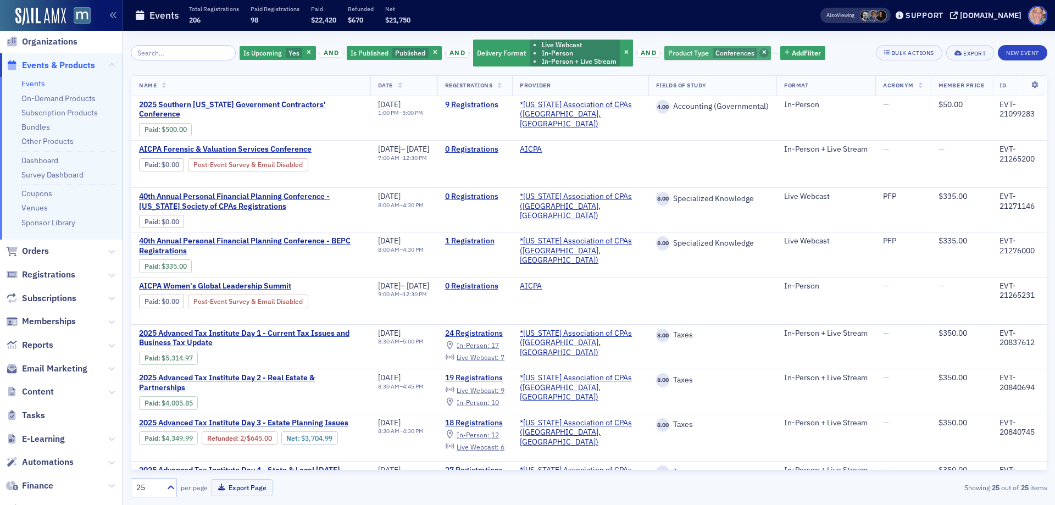
click at [762, 51] on icon "button" at bounding box center [764, 53] width 4 height 6
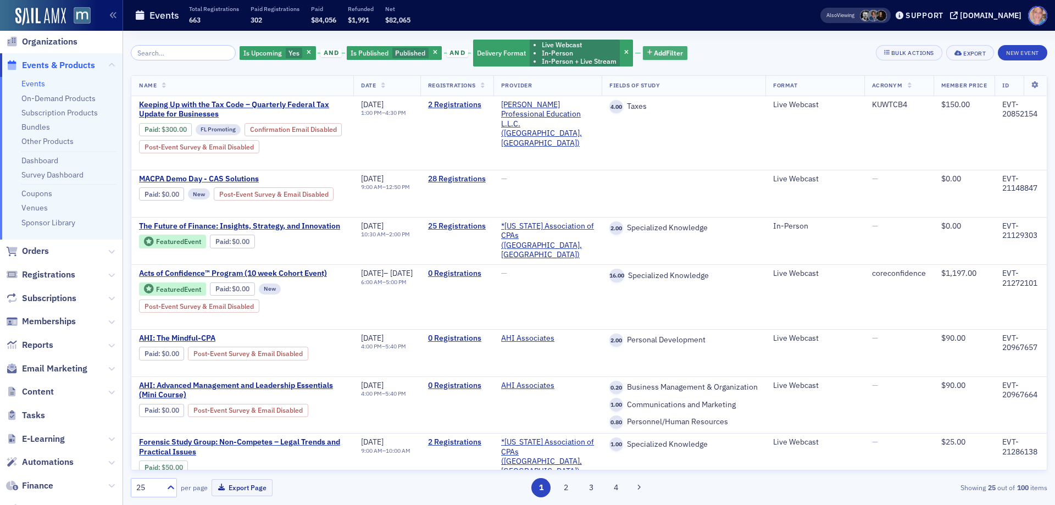
click at [662, 53] on span "Add Filter" at bounding box center [668, 53] width 29 height 10
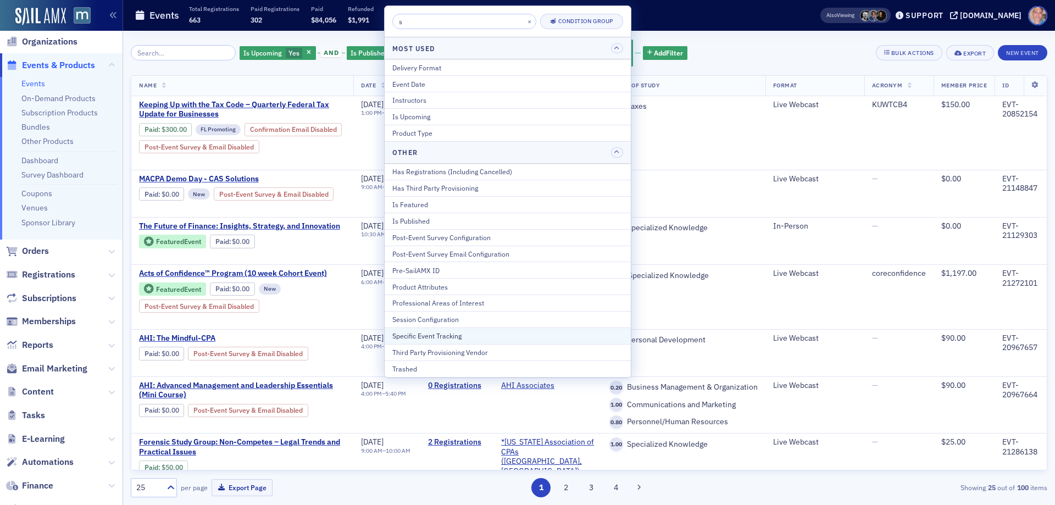
type input "s"
click at [462, 340] on div "Specific Event Tracking" at bounding box center [507, 336] width 231 height 10
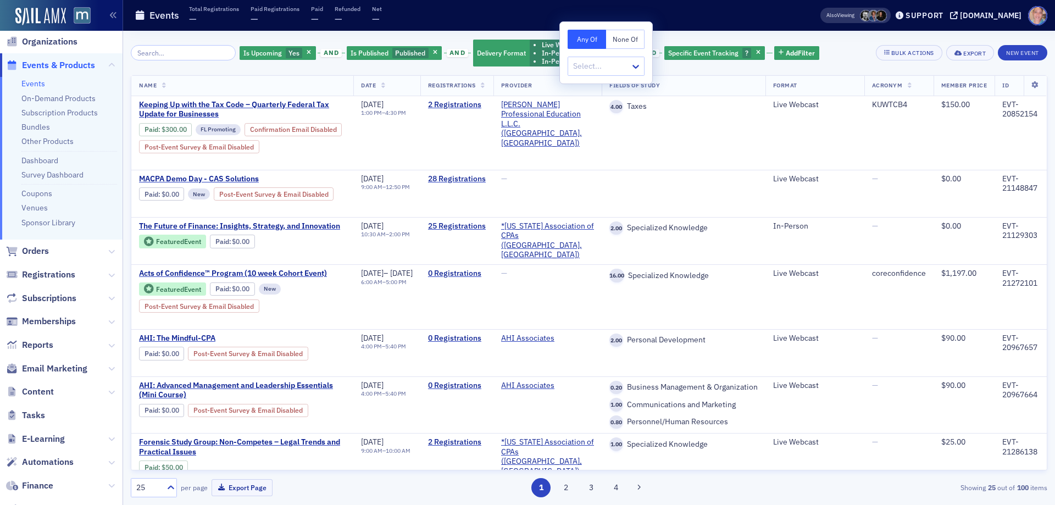
click at [606, 65] on div at bounding box center [600, 66] width 57 height 14
type input "ches"
click at [643, 109] on span "Chesapeake Insights" at bounding box center [611, 111] width 73 height 12
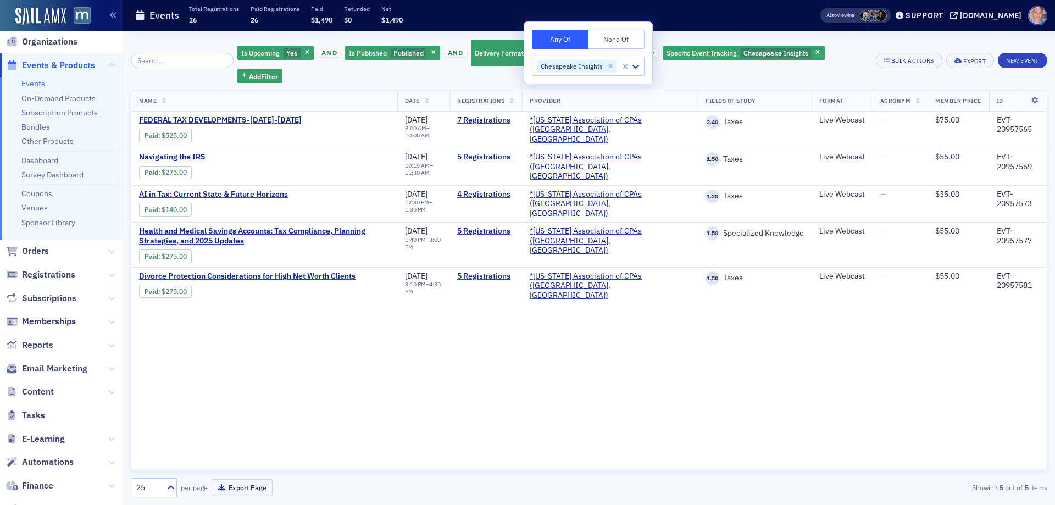
drag, startPoint x: 810, startPoint y: 49, endPoint x: 809, endPoint y: 61, distance: 11.6
click at [813, 49] on span "button" at bounding box center [818, 53] width 10 height 10
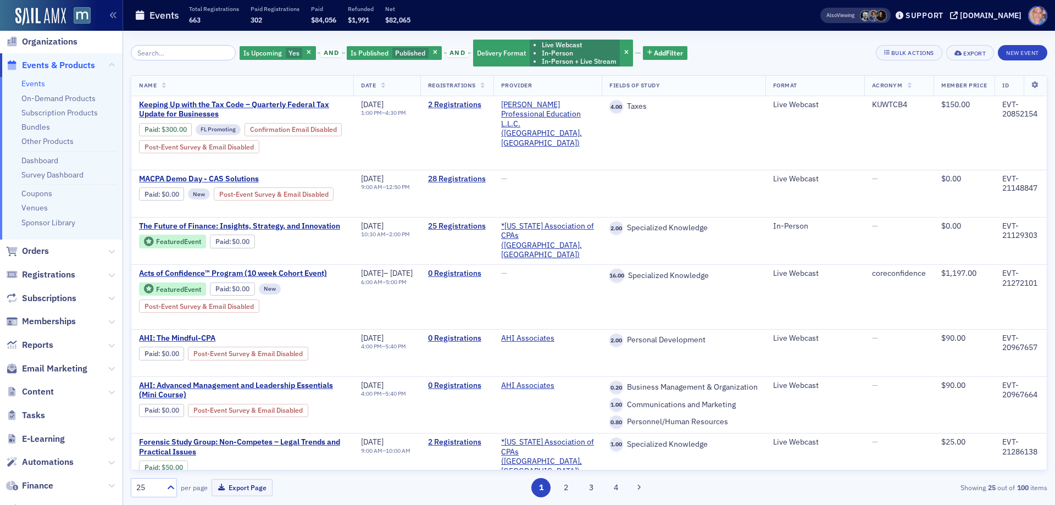
click at [192, 65] on div "Is Upcoming Yes and Is Published Published and Delivery Format Live Webcast In-…" at bounding box center [409, 52] width 557 height 29
click at [190, 52] on input "search" at bounding box center [183, 52] width 105 height 15
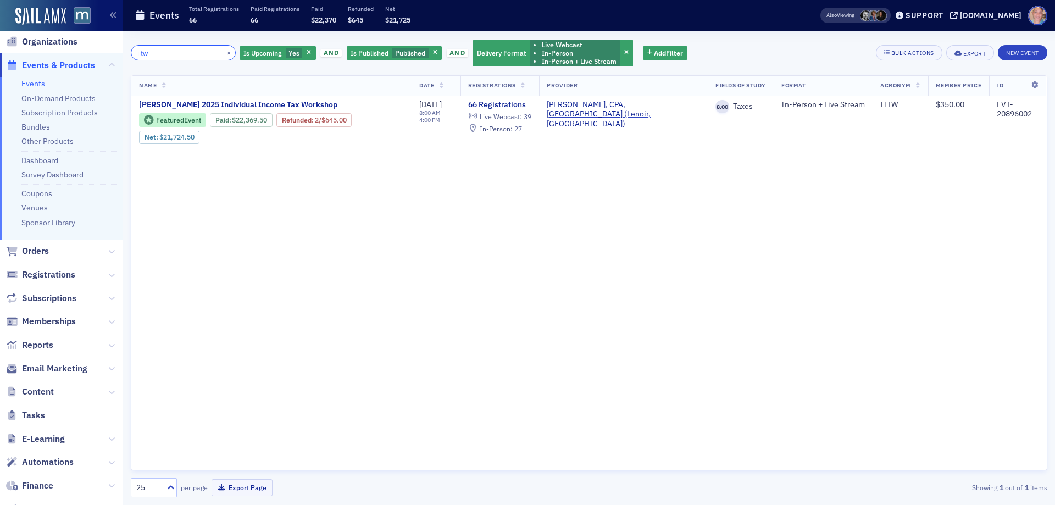
drag, startPoint x: 164, startPoint y: 53, endPoint x: 0, endPoint y: 65, distance: 164.8
click at [7, 54] on div "Users Organizations Events & Products Events On-Demand Products Subscription Pr…" at bounding box center [527, 252] width 1055 height 505
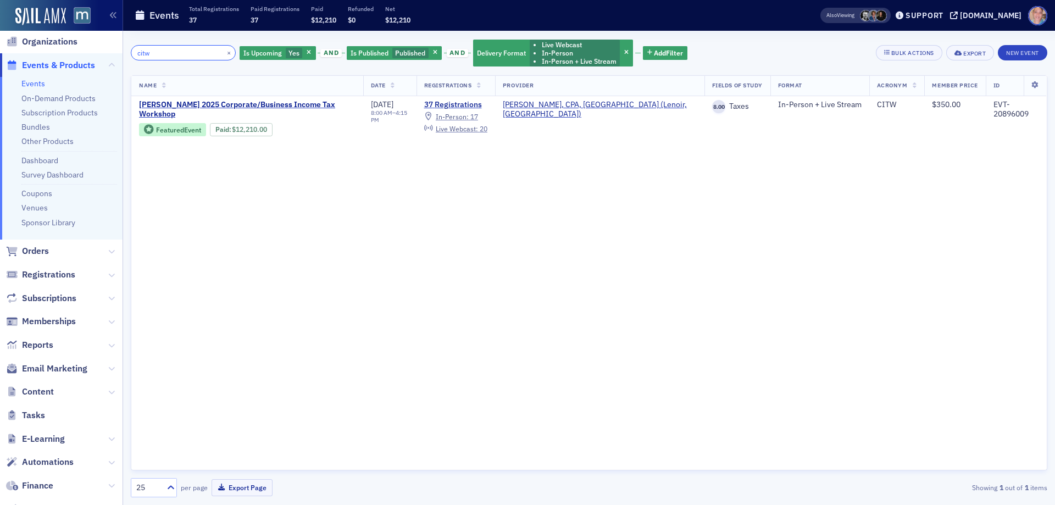
scroll to position [7, 0]
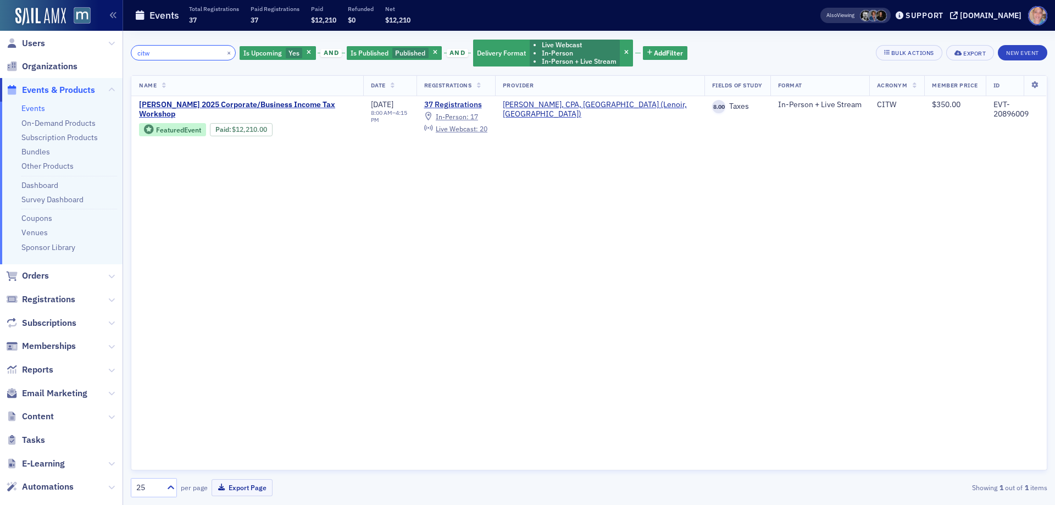
drag, startPoint x: 191, startPoint y: 47, endPoint x: 26, endPoint y: 37, distance: 164.6
click at [26, 37] on div "Users Organizations Events & Products Events On-Demand Products Subscription Pr…" at bounding box center [527, 252] width 1055 height 505
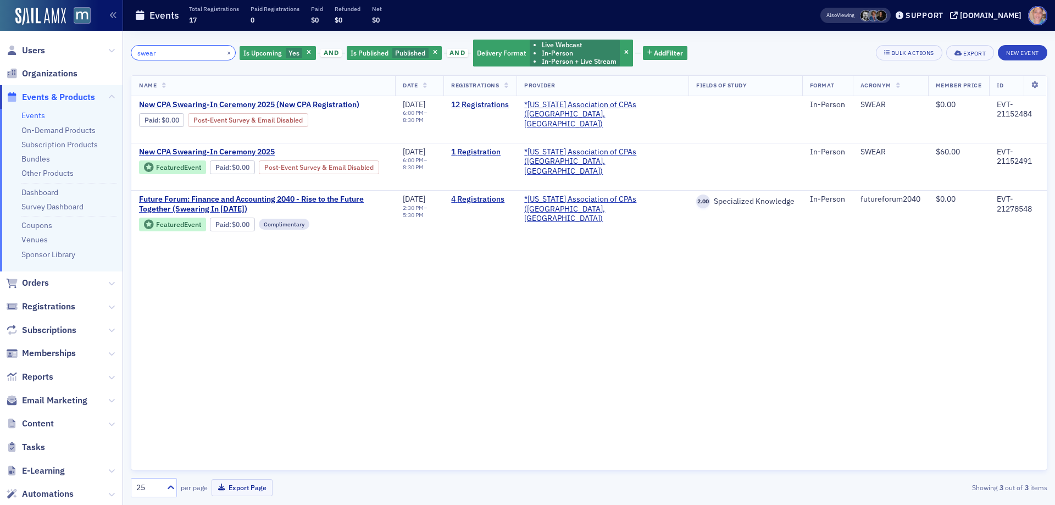
drag, startPoint x: 175, startPoint y: 50, endPoint x: 59, endPoint y: 49, distance: 115.4
click at [59, 49] on div "Users Organizations Events & Products Events On-Demand Products Subscription Pr…" at bounding box center [527, 252] width 1055 height 505
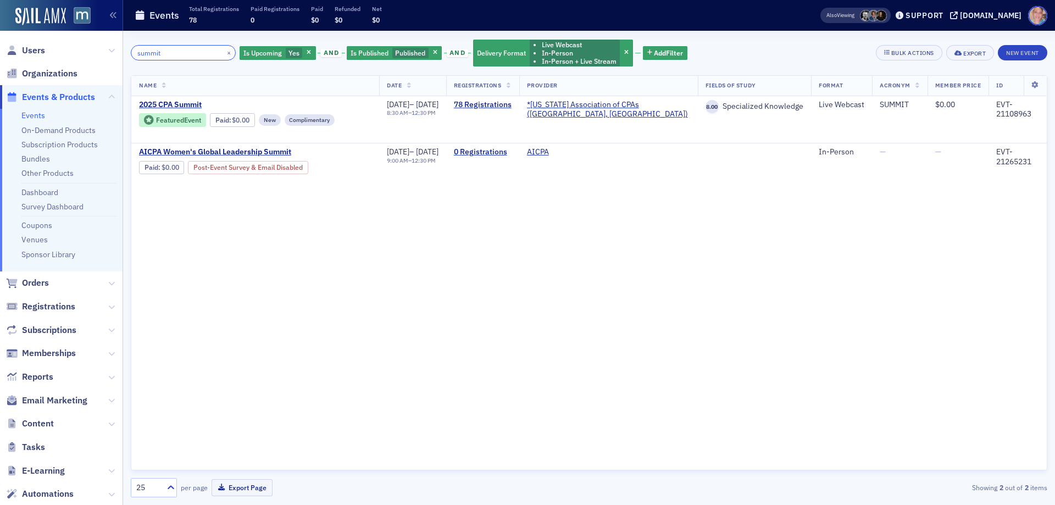
drag, startPoint x: 153, startPoint y: 51, endPoint x: 81, endPoint y: 41, distance: 73.1
click at [81, 41] on div "Users Organizations Events & Products Events On-Demand Products Subscription Pr…" at bounding box center [527, 252] width 1055 height 505
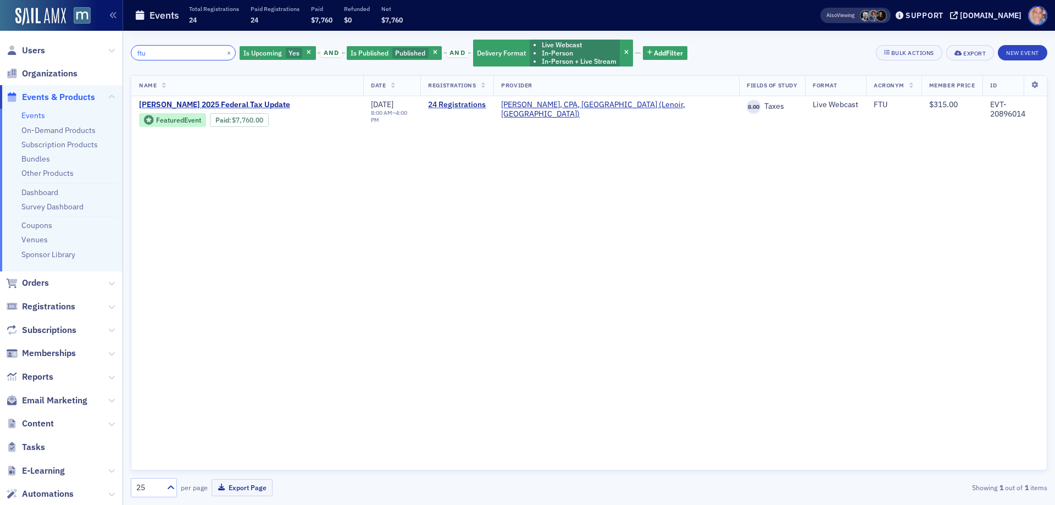
type input "ftu"
drag, startPoint x: 170, startPoint y: 51, endPoint x: 94, endPoint y: 50, distance: 76.4
click at [94, 50] on div "Users Organizations Events & Products Events On-Demand Products Subscription Pr…" at bounding box center [527, 252] width 1055 height 505
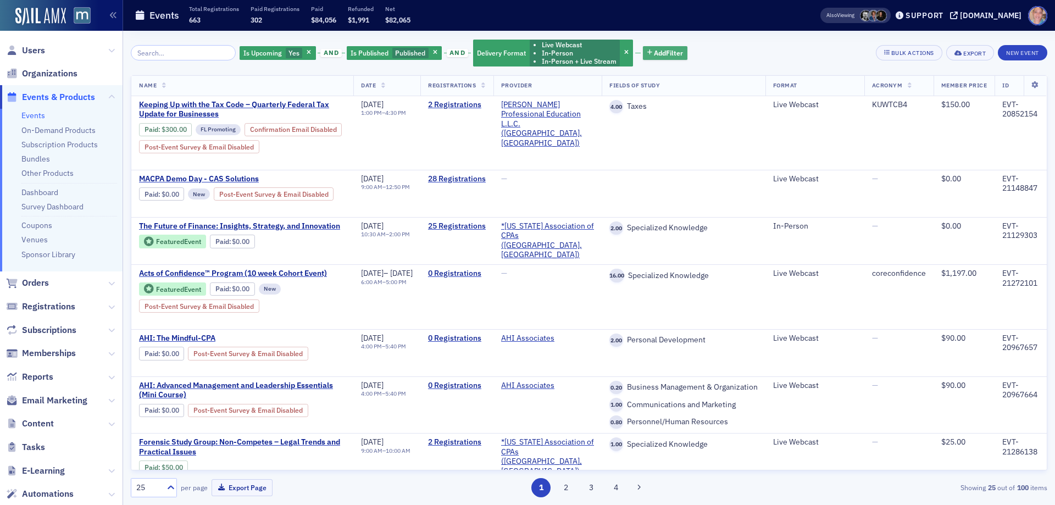
click at [652, 47] on button "Add Filter" at bounding box center [665, 53] width 45 height 14
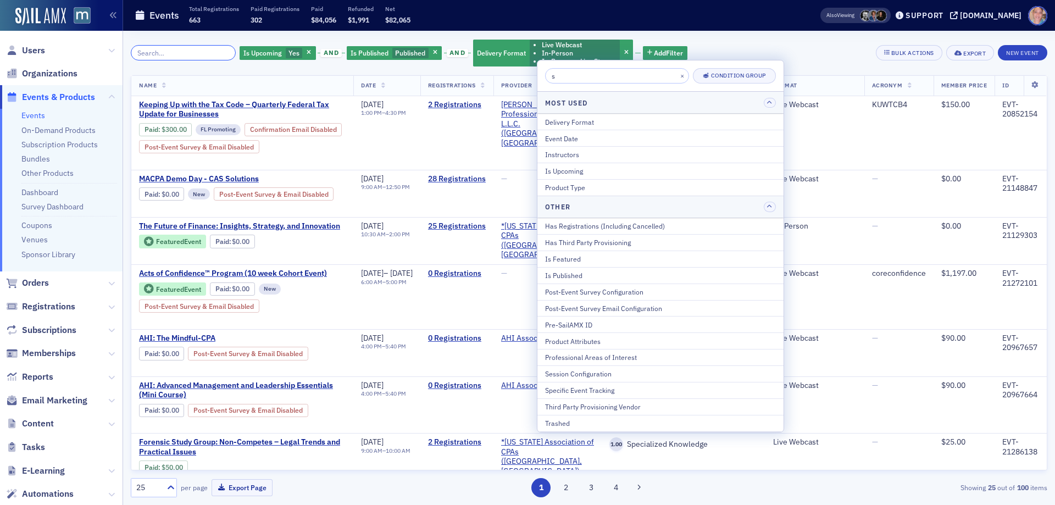
click at [153, 52] on input "search" at bounding box center [183, 52] width 105 height 15
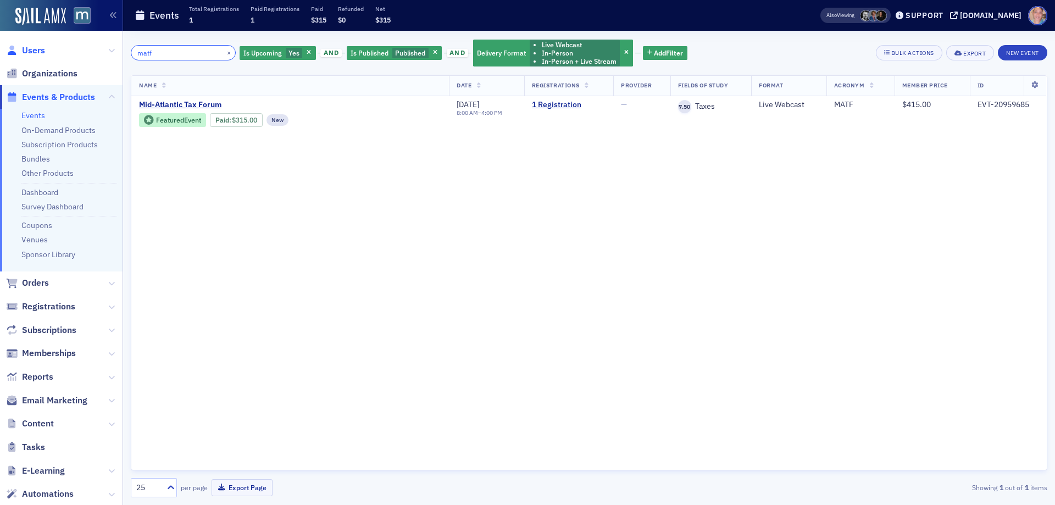
drag, startPoint x: 173, startPoint y: 52, endPoint x: 26, endPoint y: 50, distance: 146.7
click at [34, 48] on div "Users Organizations Events & Products Events On-Demand Products Subscription Pr…" at bounding box center [527, 252] width 1055 height 505
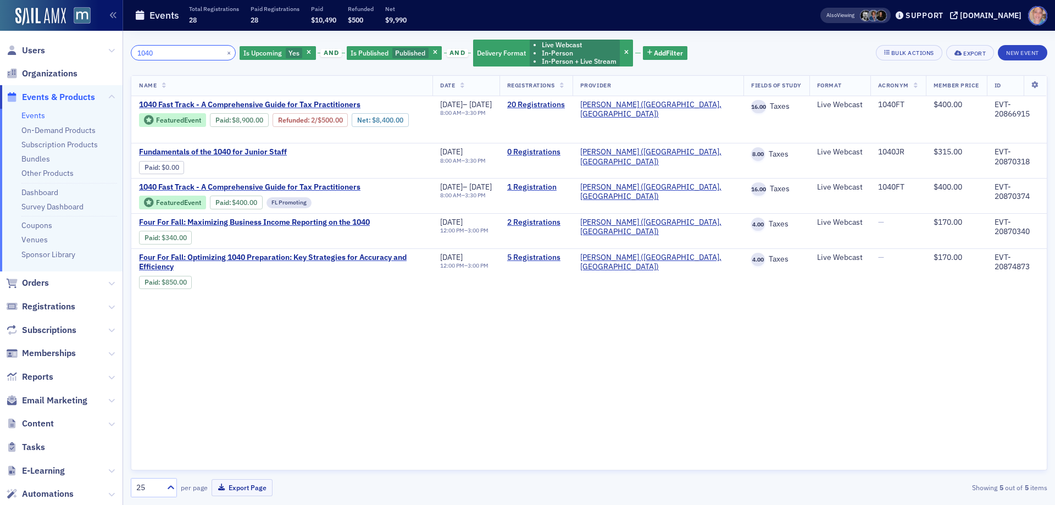
drag, startPoint x: 174, startPoint y: 52, endPoint x: 29, endPoint y: 43, distance: 145.9
click at [34, 43] on div "Users Organizations Events & Products Events On-Demand Products Subscription Pr…" at bounding box center [527, 252] width 1055 height 505
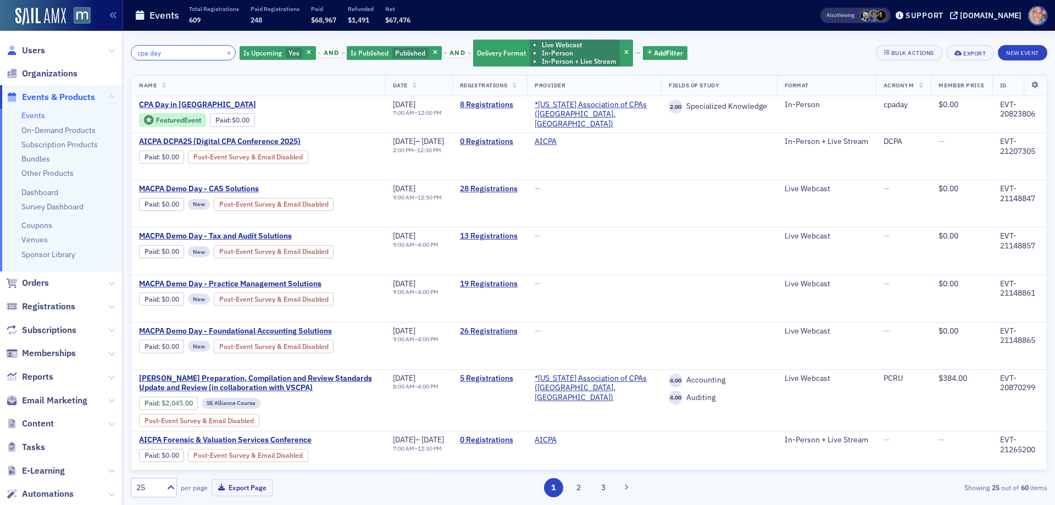
drag, startPoint x: 178, startPoint y: 56, endPoint x: 10, endPoint y: 56, distance: 168.2
click at [12, 48] on div "Users Organizations Events & Products Events On-Demand Products Subscription Pr…" at bounding box center [527, 252] width 1055 height 505
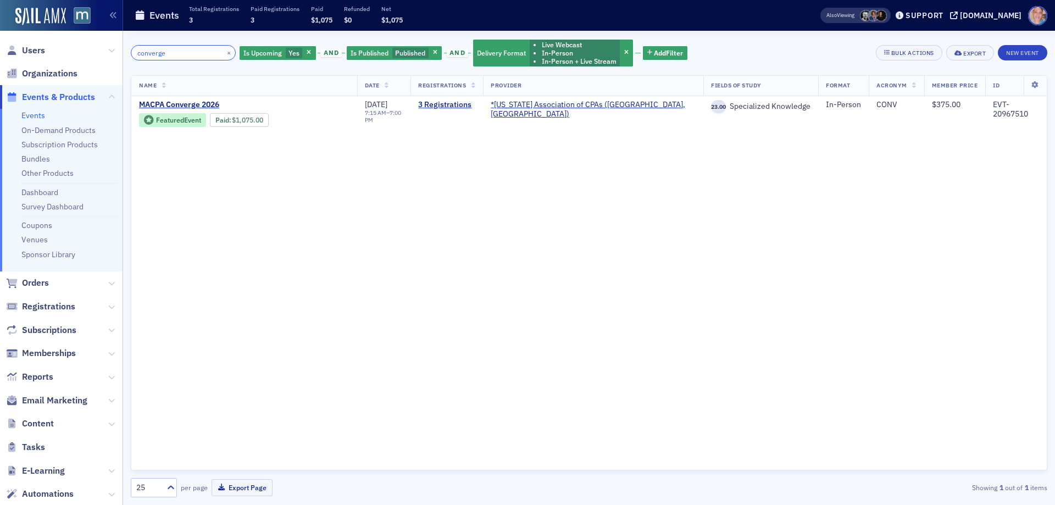
type input "converge"
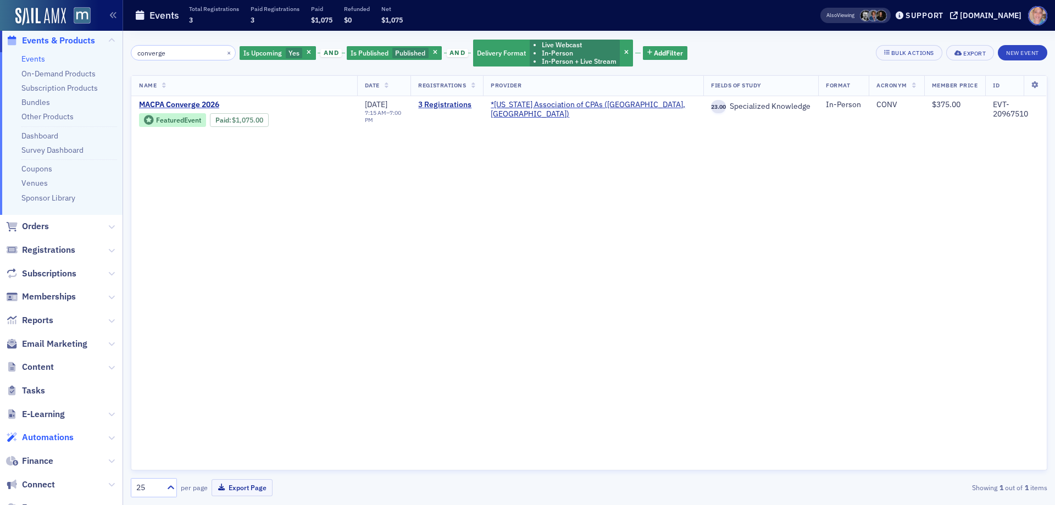
scroll to position [141, 0]
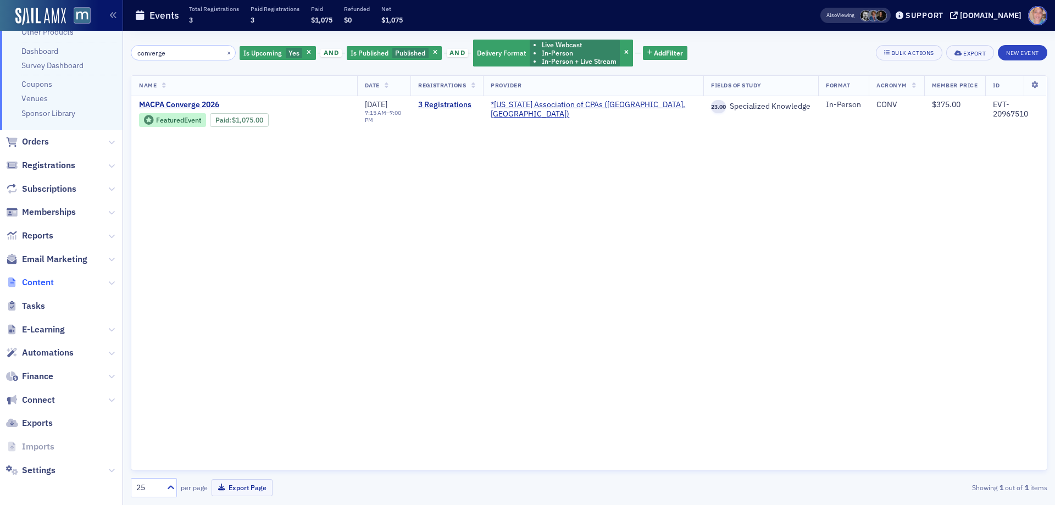
click at [36, 279] on span "Content" at bounding box center [38, 282] width 32 height 12
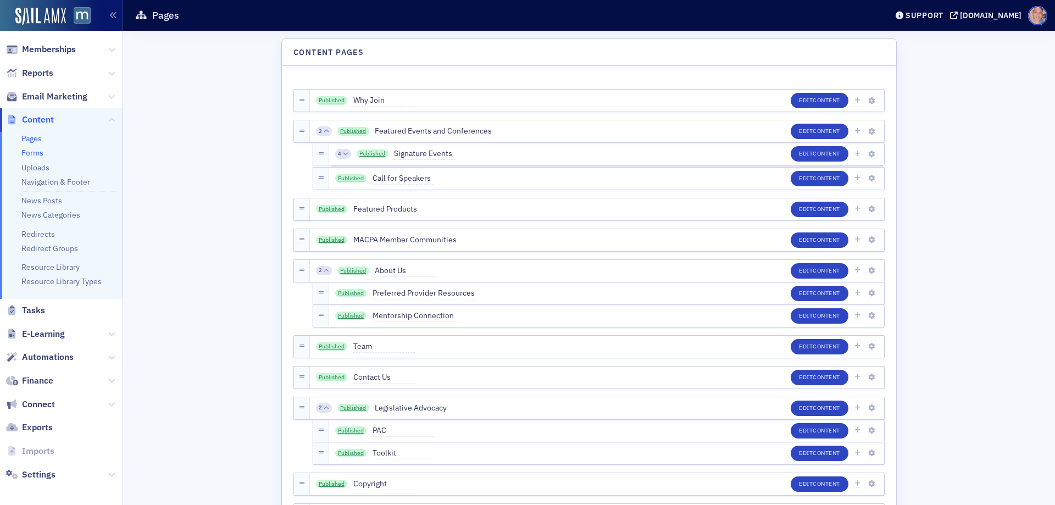
click at [37, 151] on link "Forms" at bounding box center [32, 153] width 22 height 10
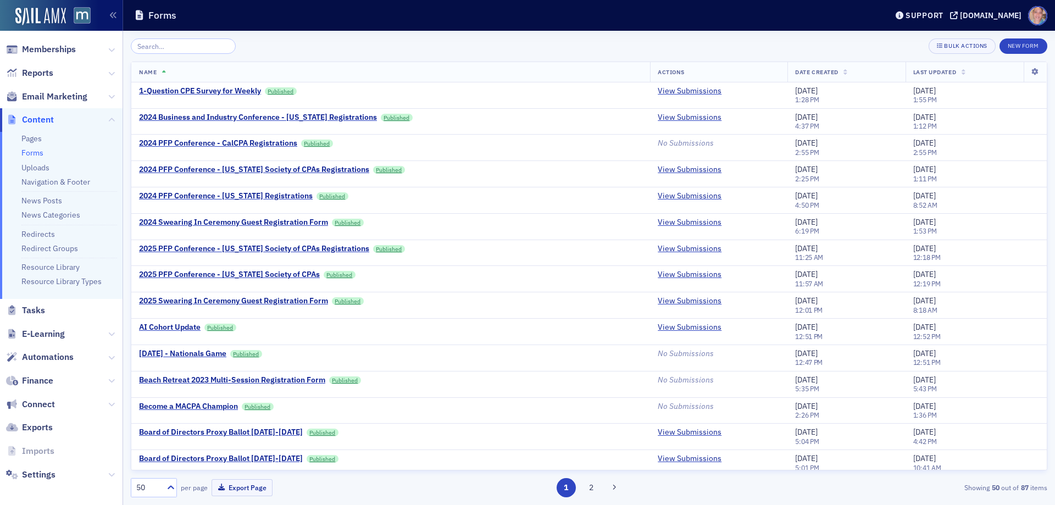
click at [174, 46] on input "search" at bounding box center [183, 45] width 105 height 15
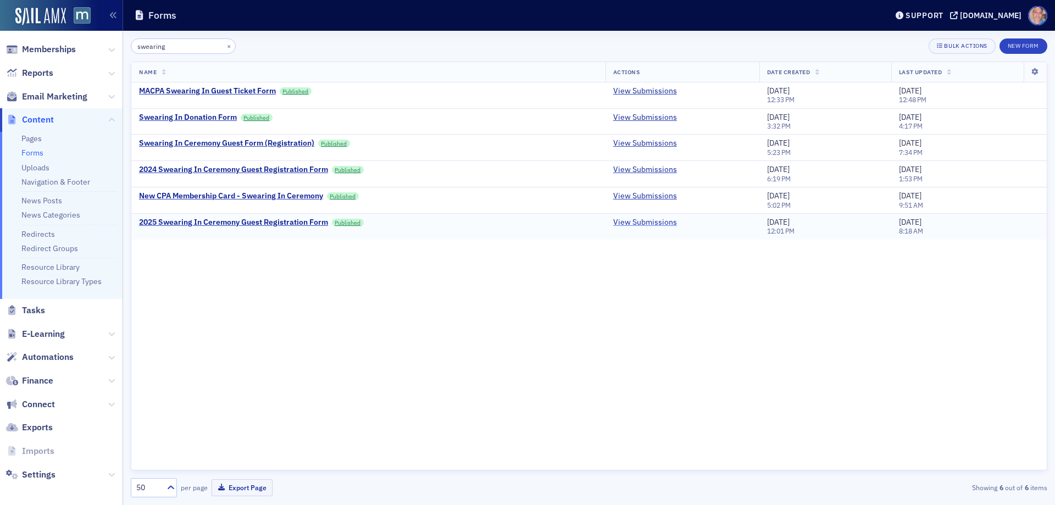
type input "swearing"
click at [642, 223] on link "View Submissions" at bounding box center [645, 223] width 64 height 10
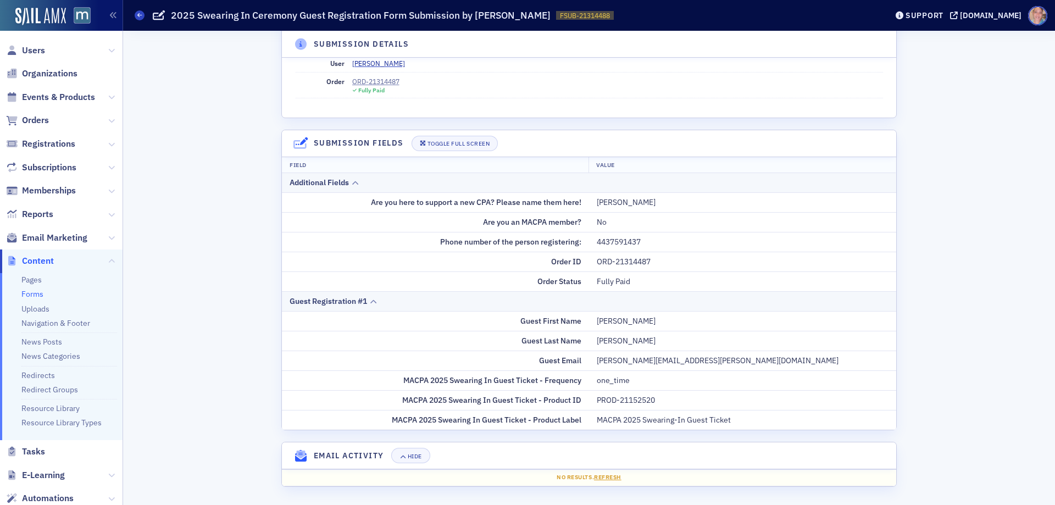
scroll to position [65, 0]
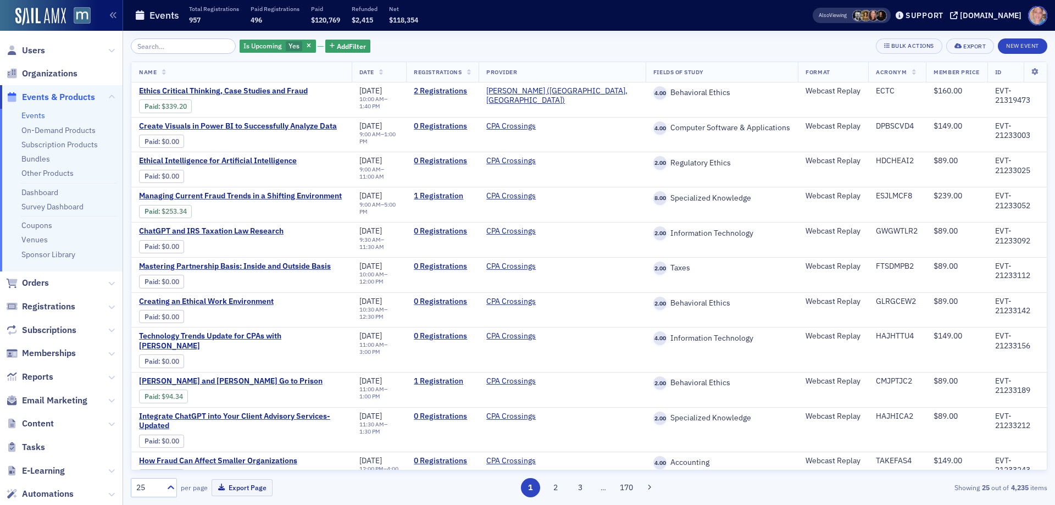
click at [40, 114] on link "Events" at bounding box center [33, 115] width 24 height 10
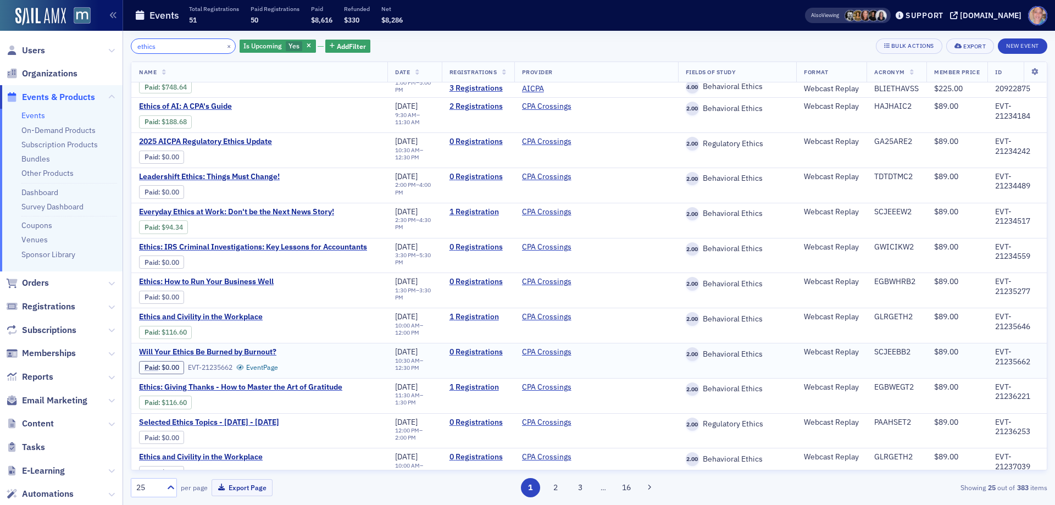
scroll to position [165, 0]
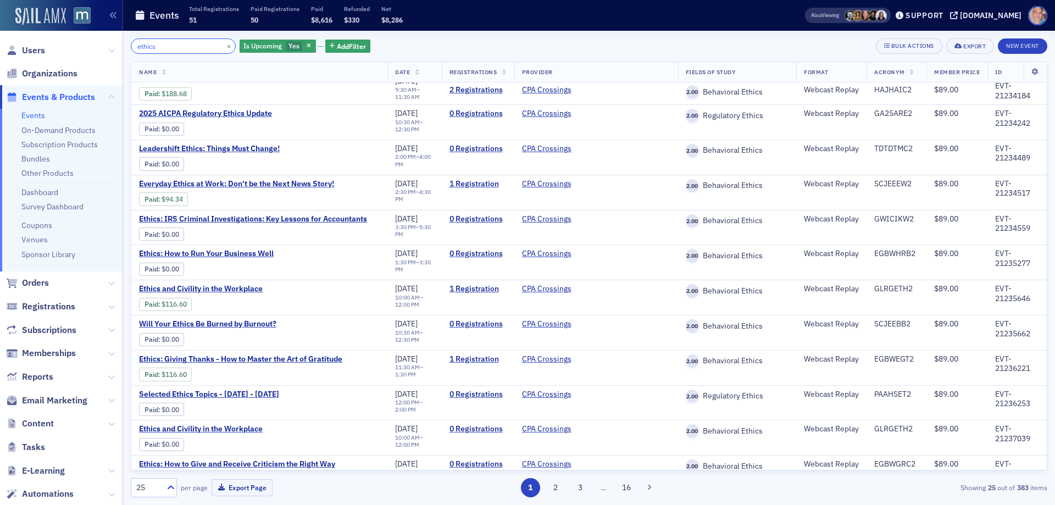
type input "ethics"
click at [224, 43] on button "×" at bounding box center [229, 46] width 10 height 10
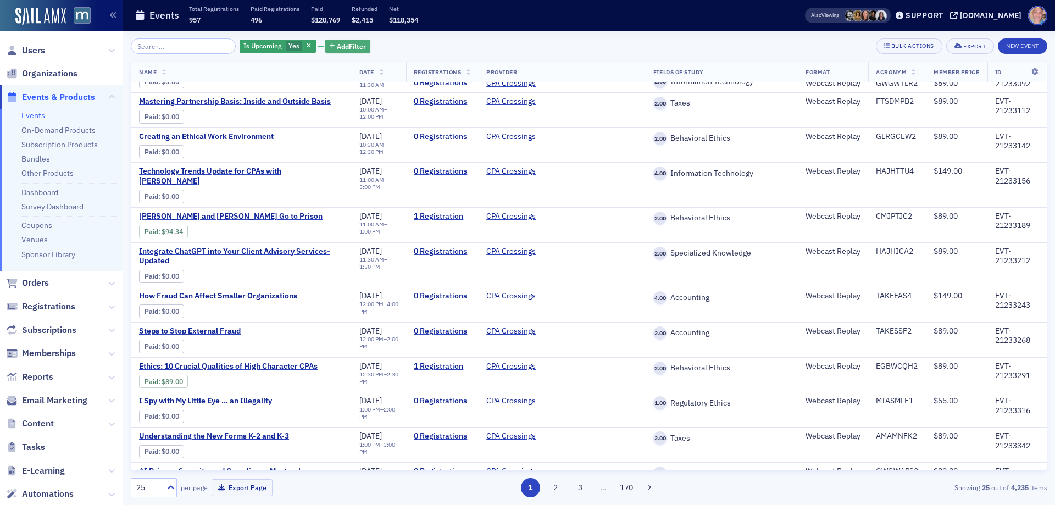
click at [339, 43] on span "Add Filter" at bounding box center [351, 46] width 29 height 10
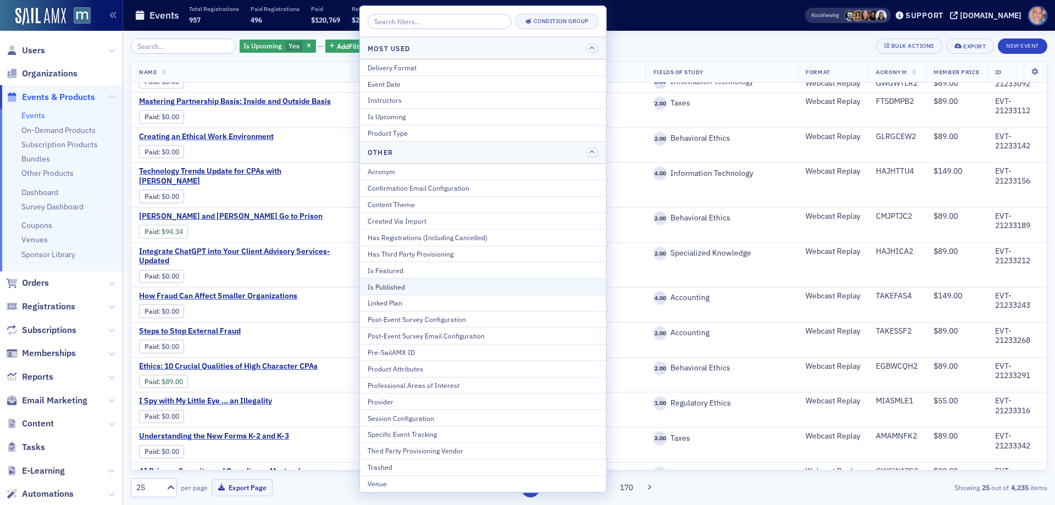
click at [408, 285] on div "Is Published" at bounding box center [483, 287] width 231 height 10
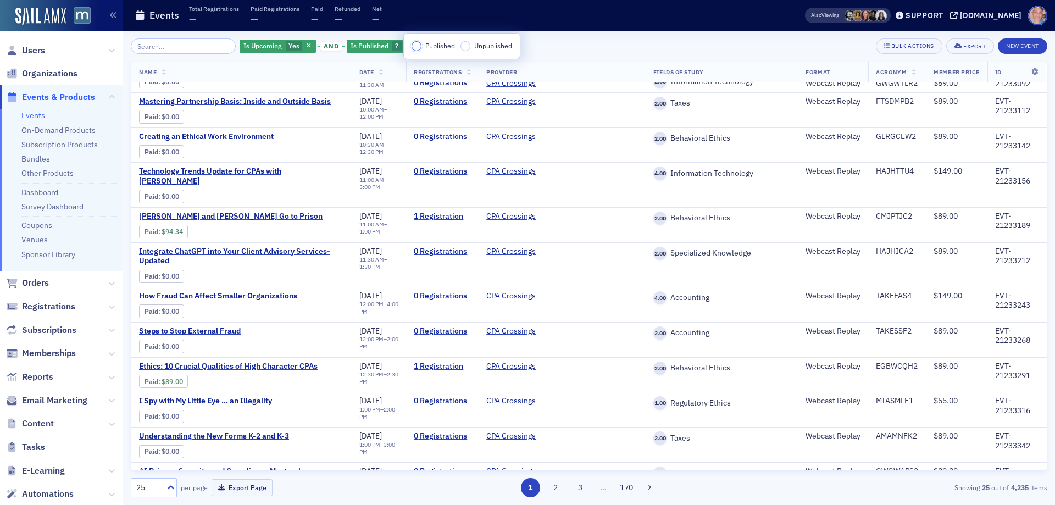
drag, startPoint x: 399, startPoint y: 48, endPoint x: 631, endPoint y: 53, distance: 232.0
click at [417, 46] on input "Published" at bounding box center [417, 46] width 10 height 10
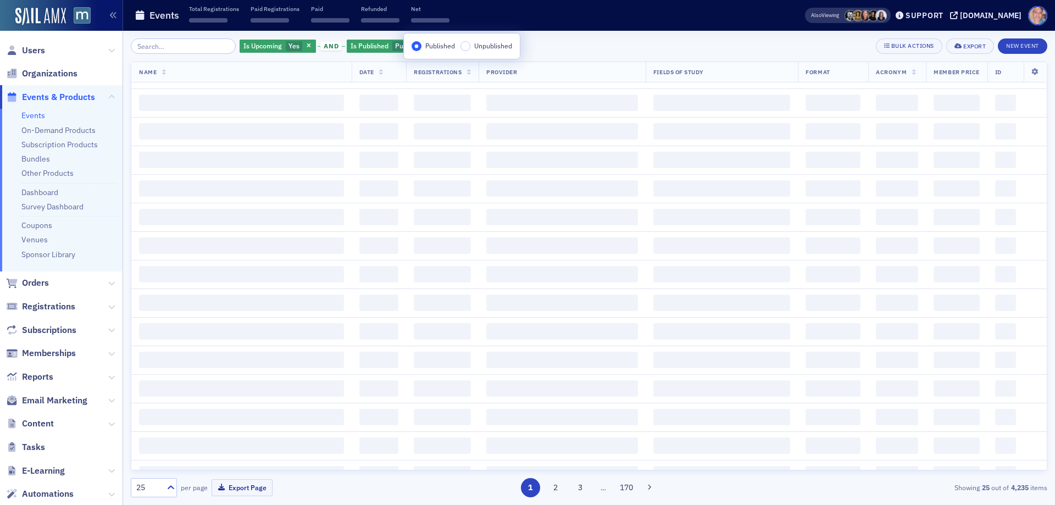
click at [616, 49] on div "Is Upcoming Yes and Is Published Published Add Filter Bulk Actions Export New E…" at bounding box center [589, 45] width 917 height 15
